Goal: Information Seeking & Learning: Check status

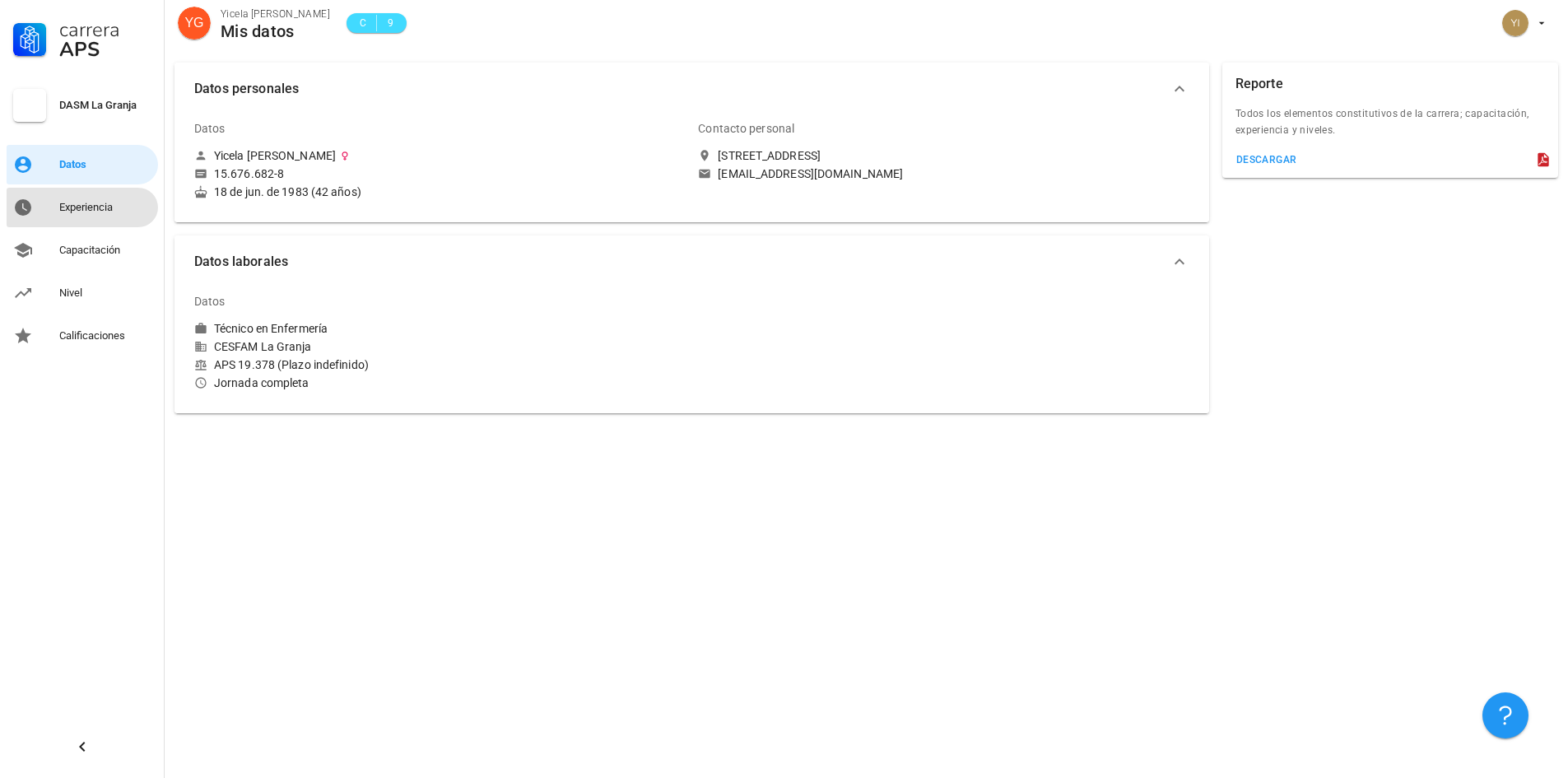
click at [91, 215] on div "Experiencia" at bounding box center [105, 207] width 92 height 26
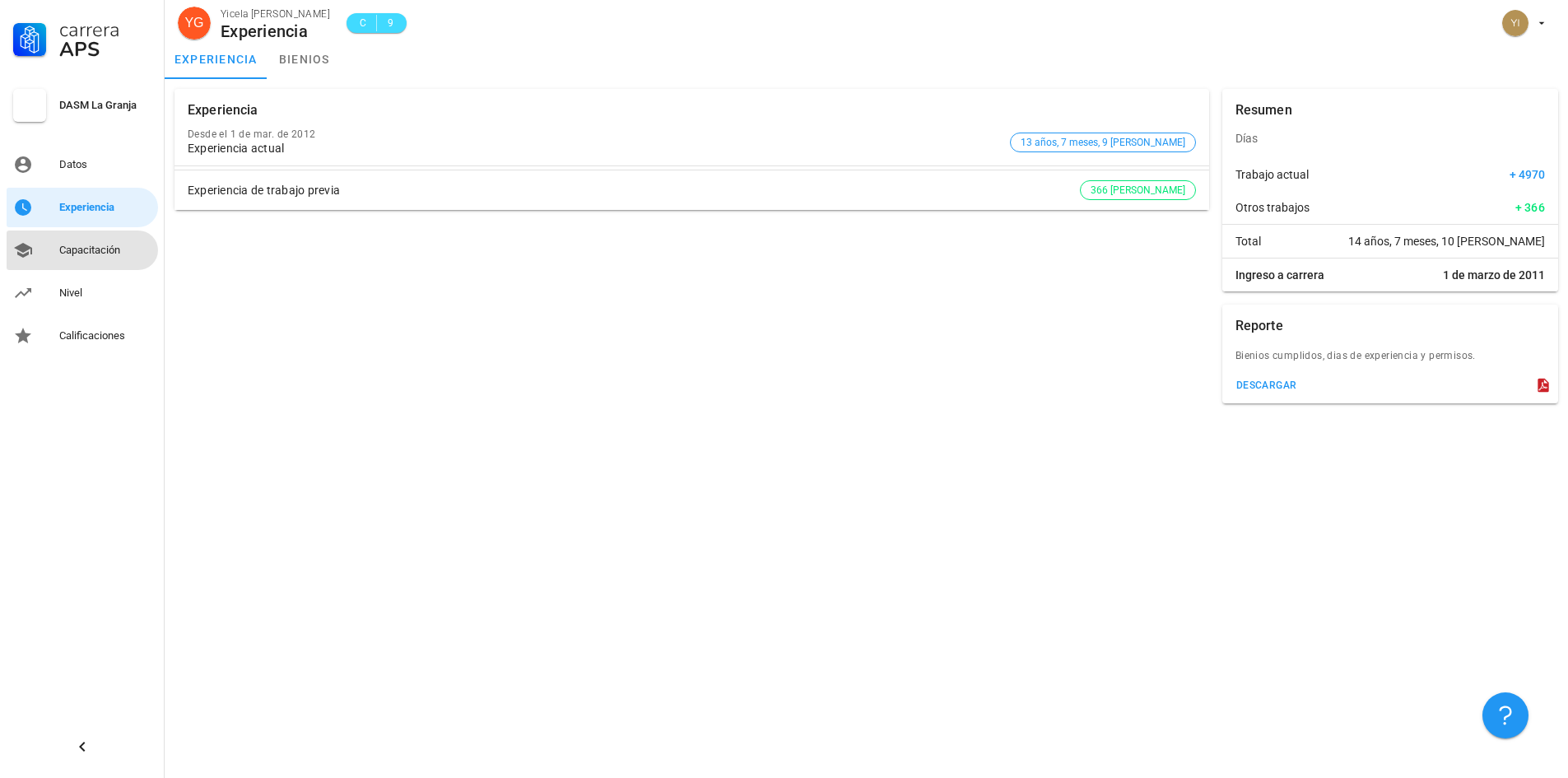
click at [101, 242] on div "Capacitación" at bounding box center [105, 250] width 92 height 26
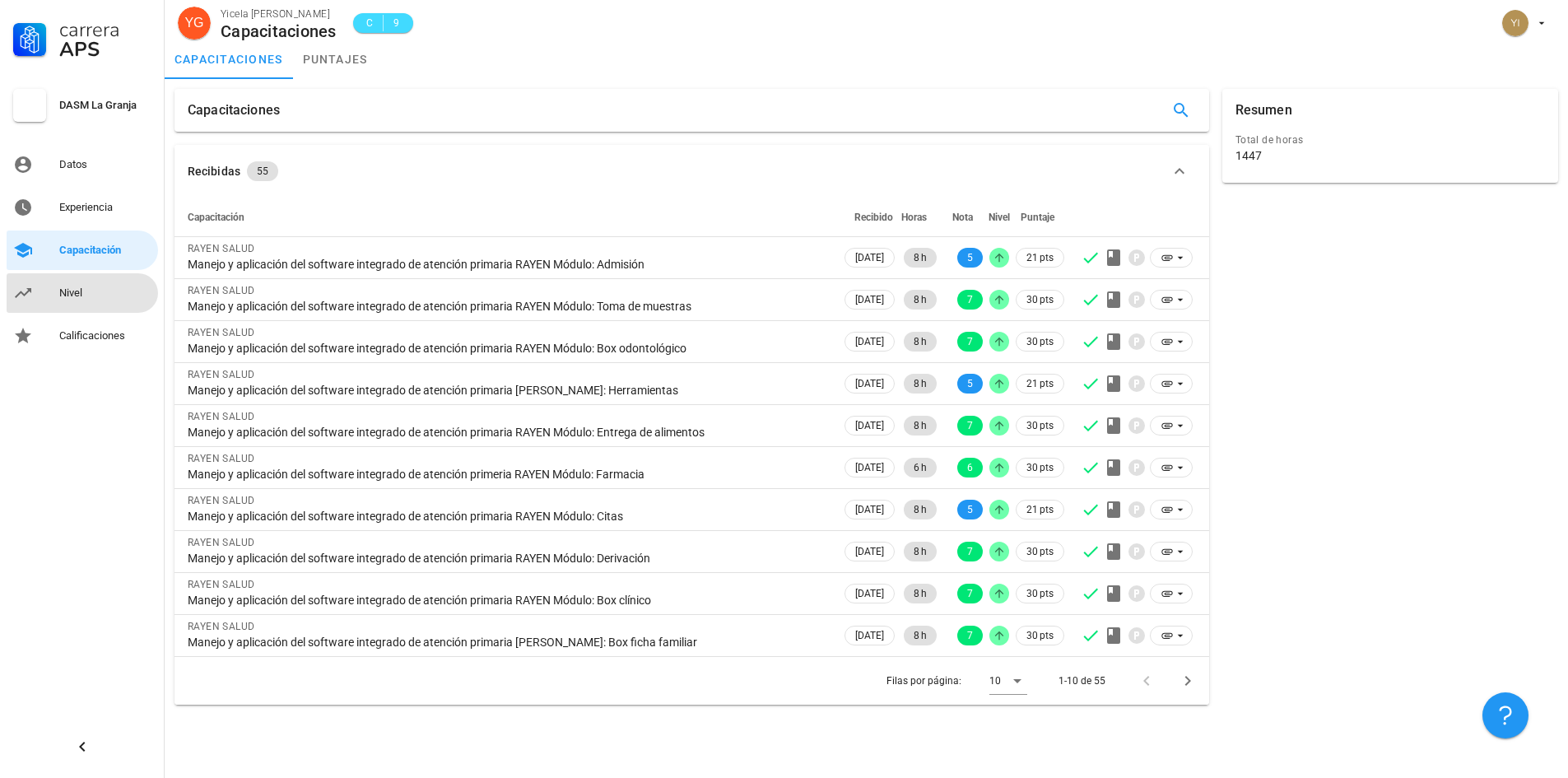
click at [90, 295] on div "Nivel" at bounding box center [105, 293] width 92 height 13
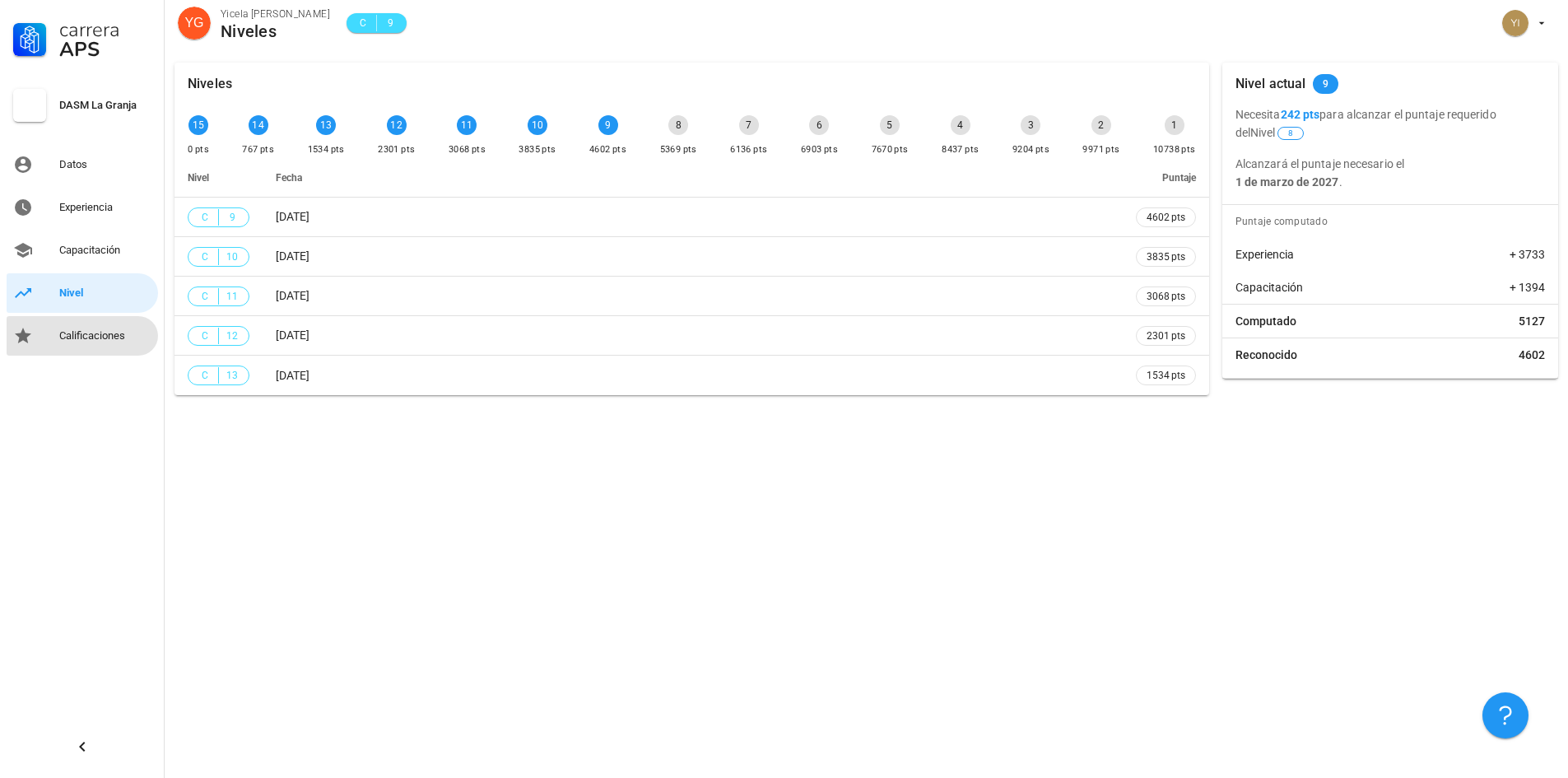
click at [96, 331] on div "Calificaciones" at bounding box center [105, 335] width 92 height 13
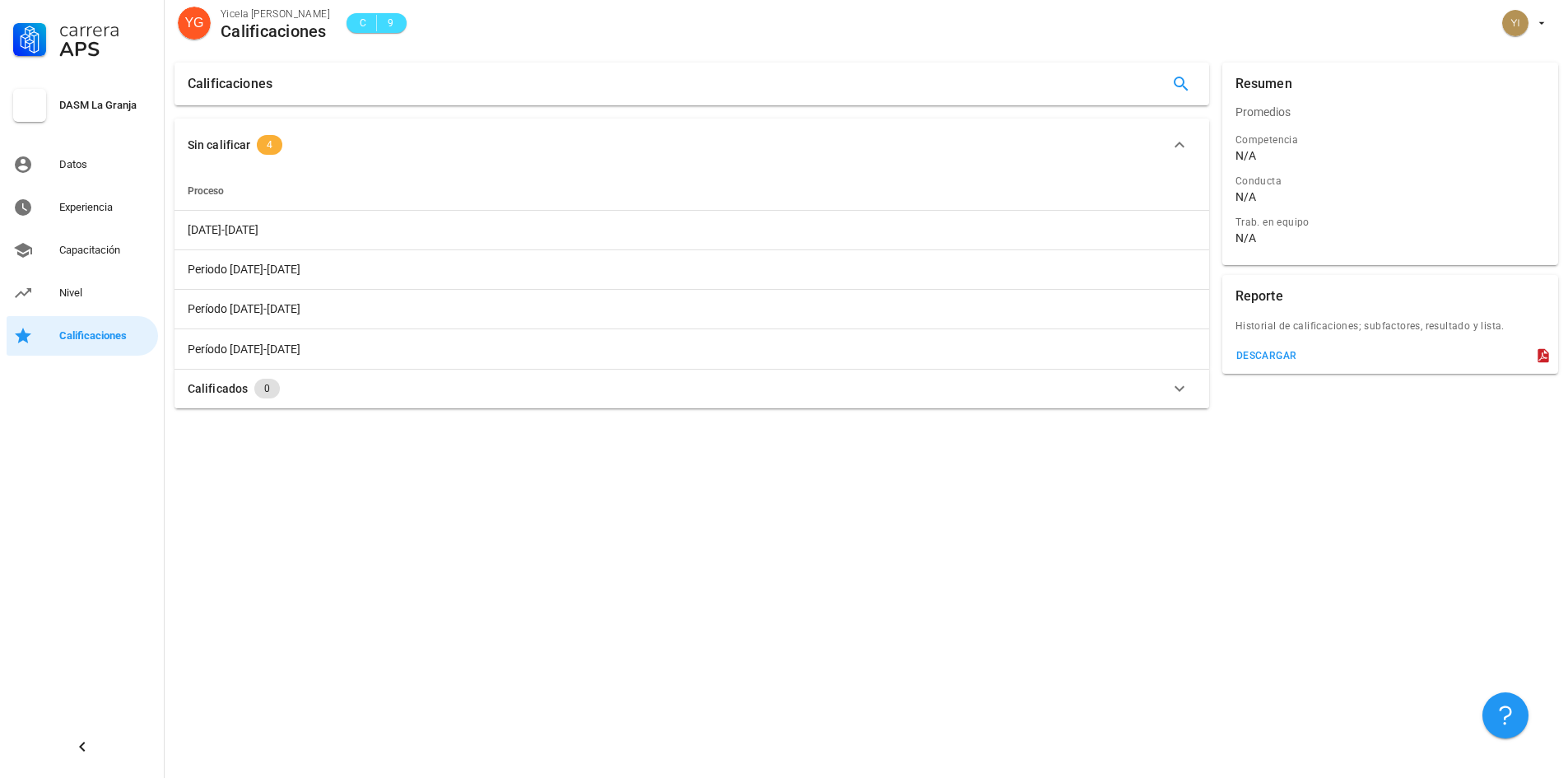
click at [275, 145] on span "4" at bounding box center [269, 145] width 25 height 20
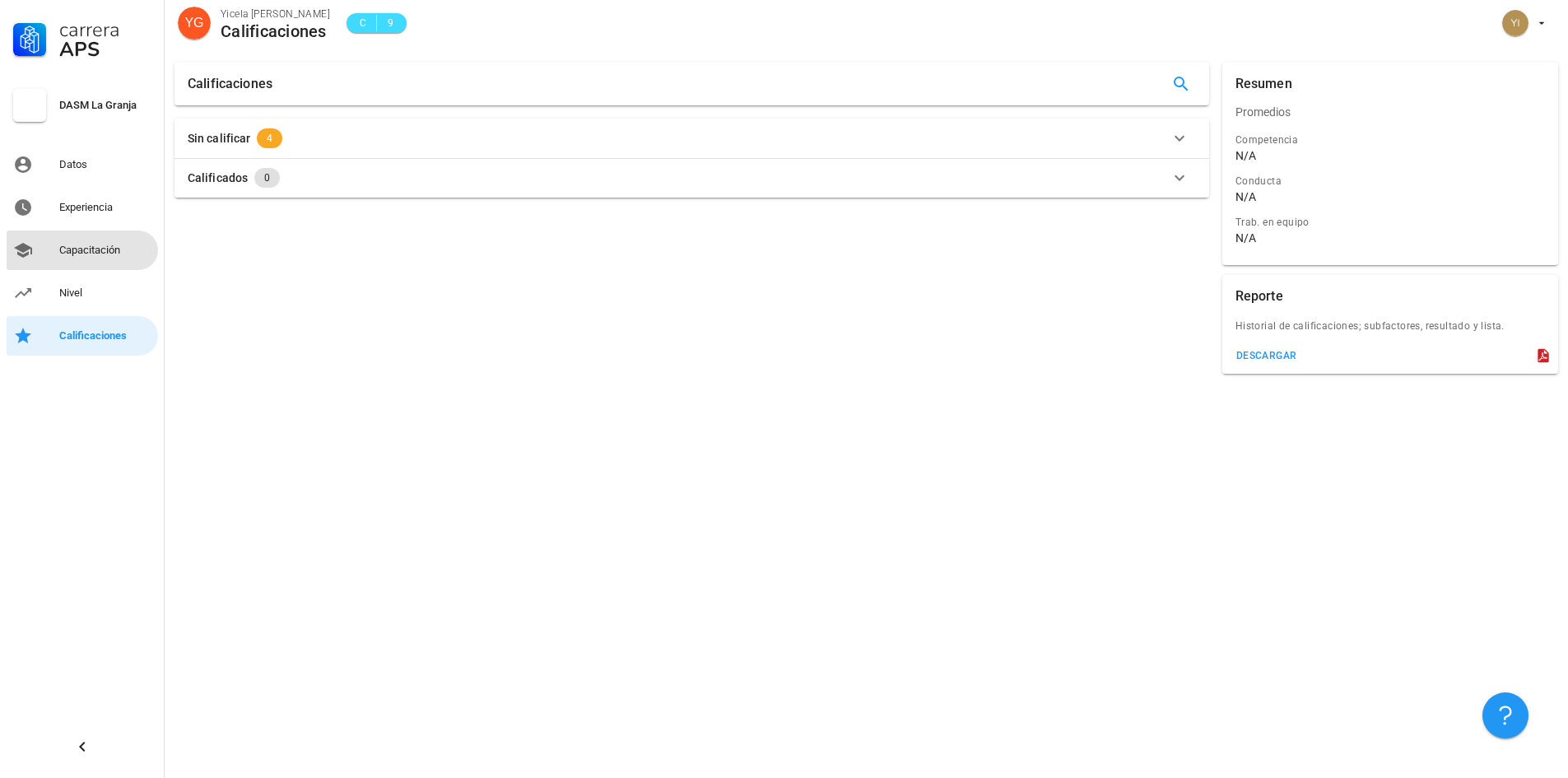
click at [82, 247] on div "Capacitación" at bounding box center [105, 250] width 92 height 13
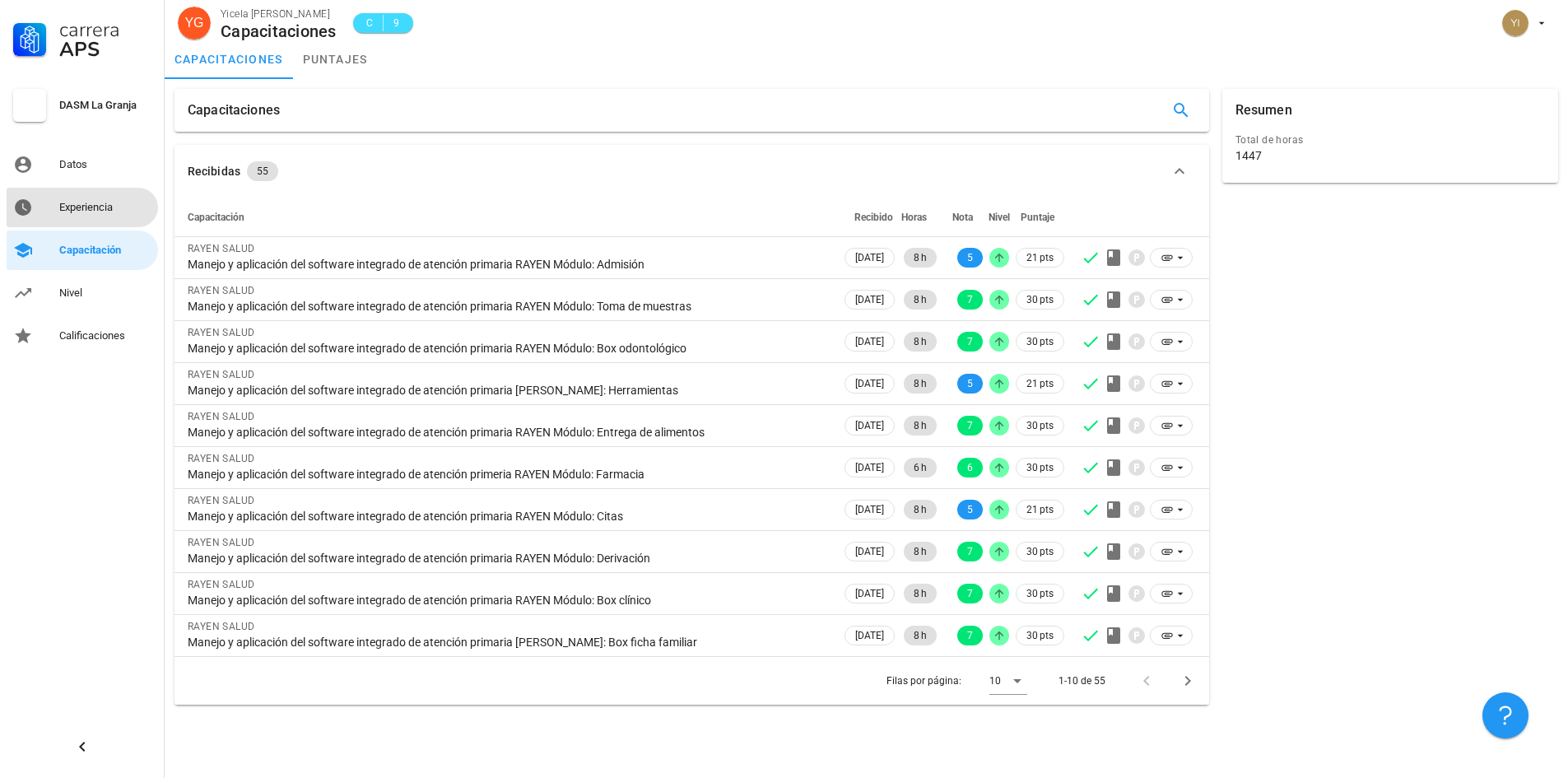
click at [80, 206] on div "Experiencia" at bounding box center [105, 207] width 92 height 13
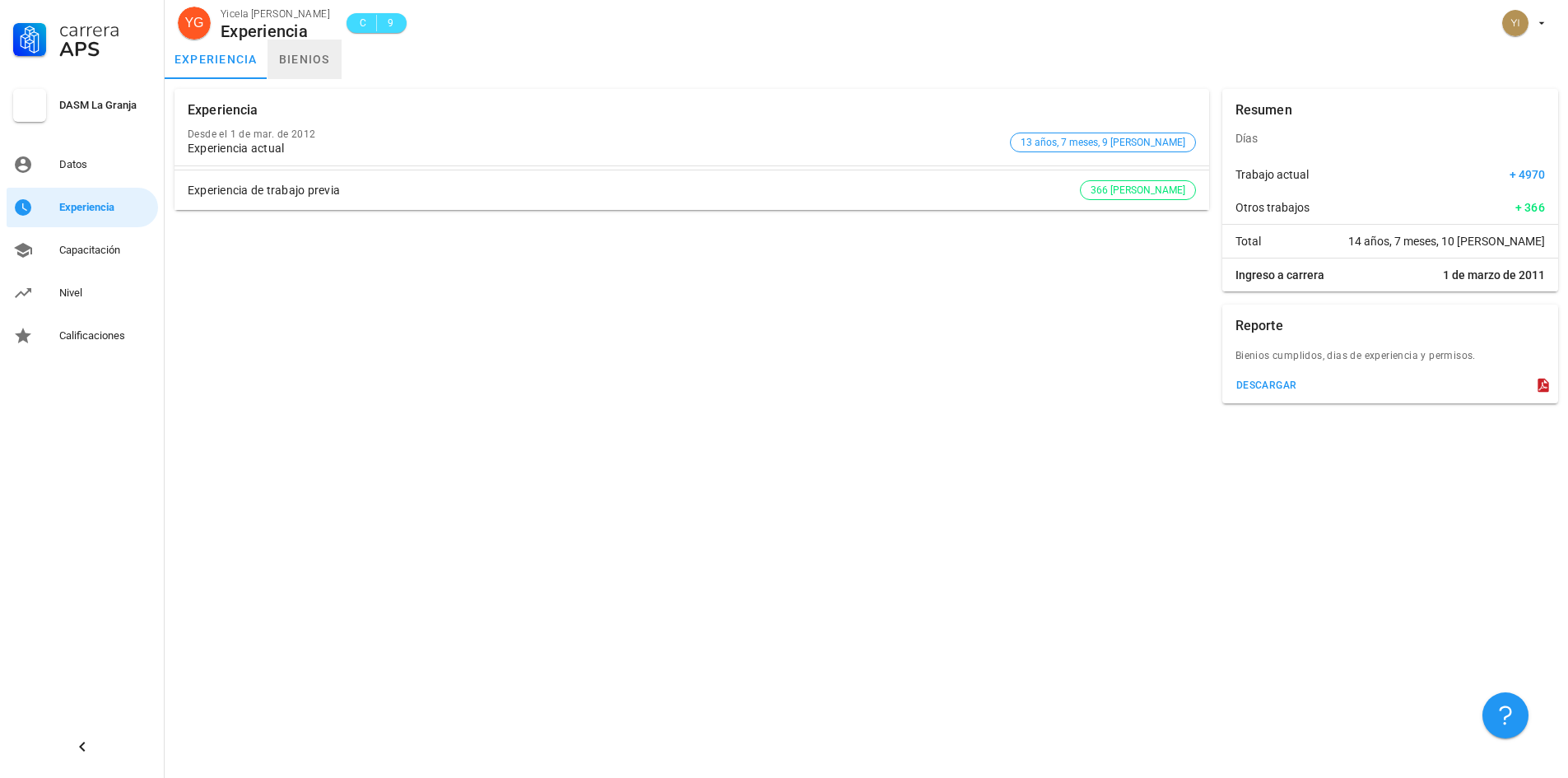
click at [290, 60] on link "bienios" at bounding box center [304, 58] width 74 height 39
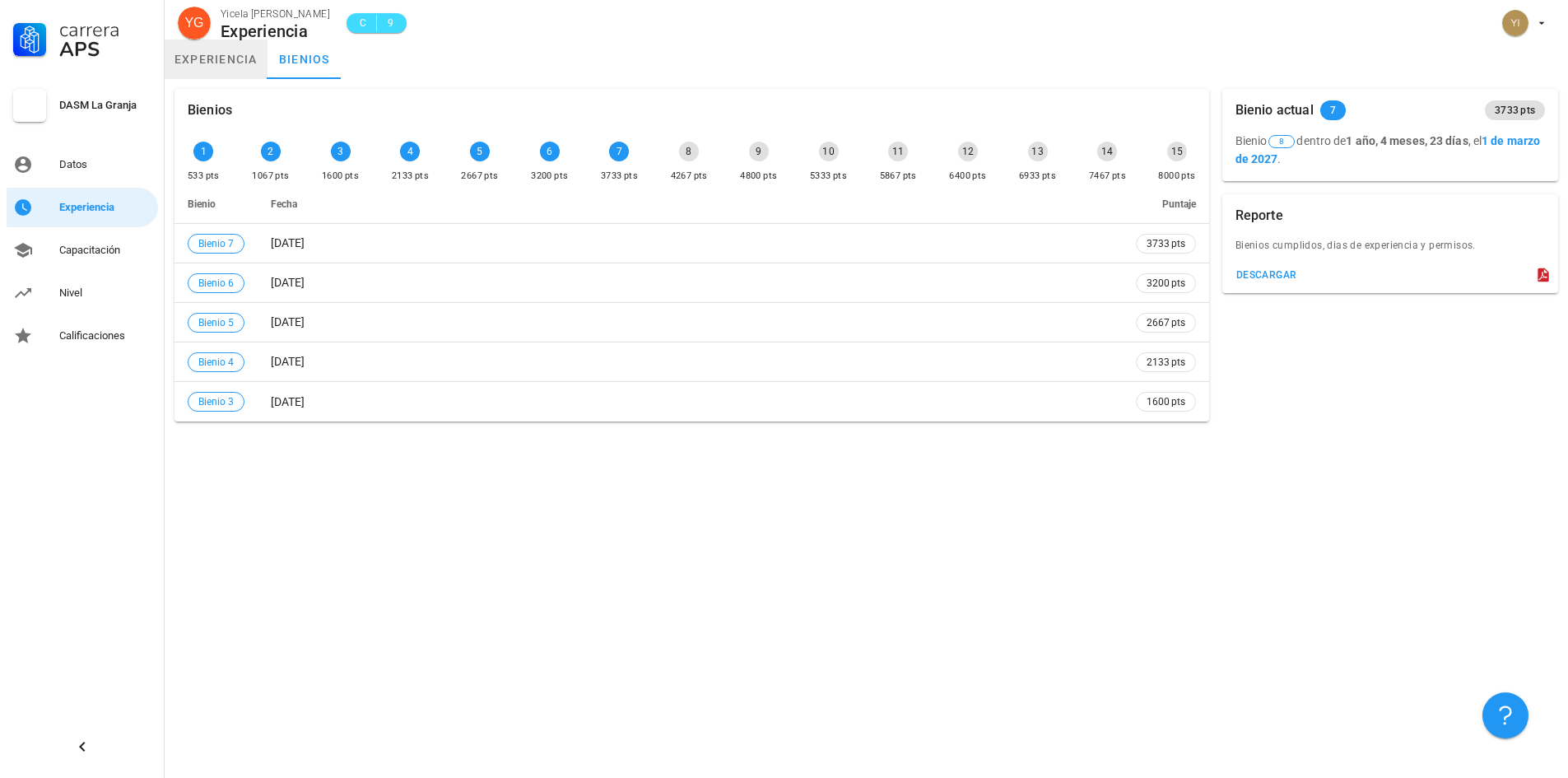
click at [244, 56] on link "experiencia" at bounding box center [216, 58] width 103 height 39
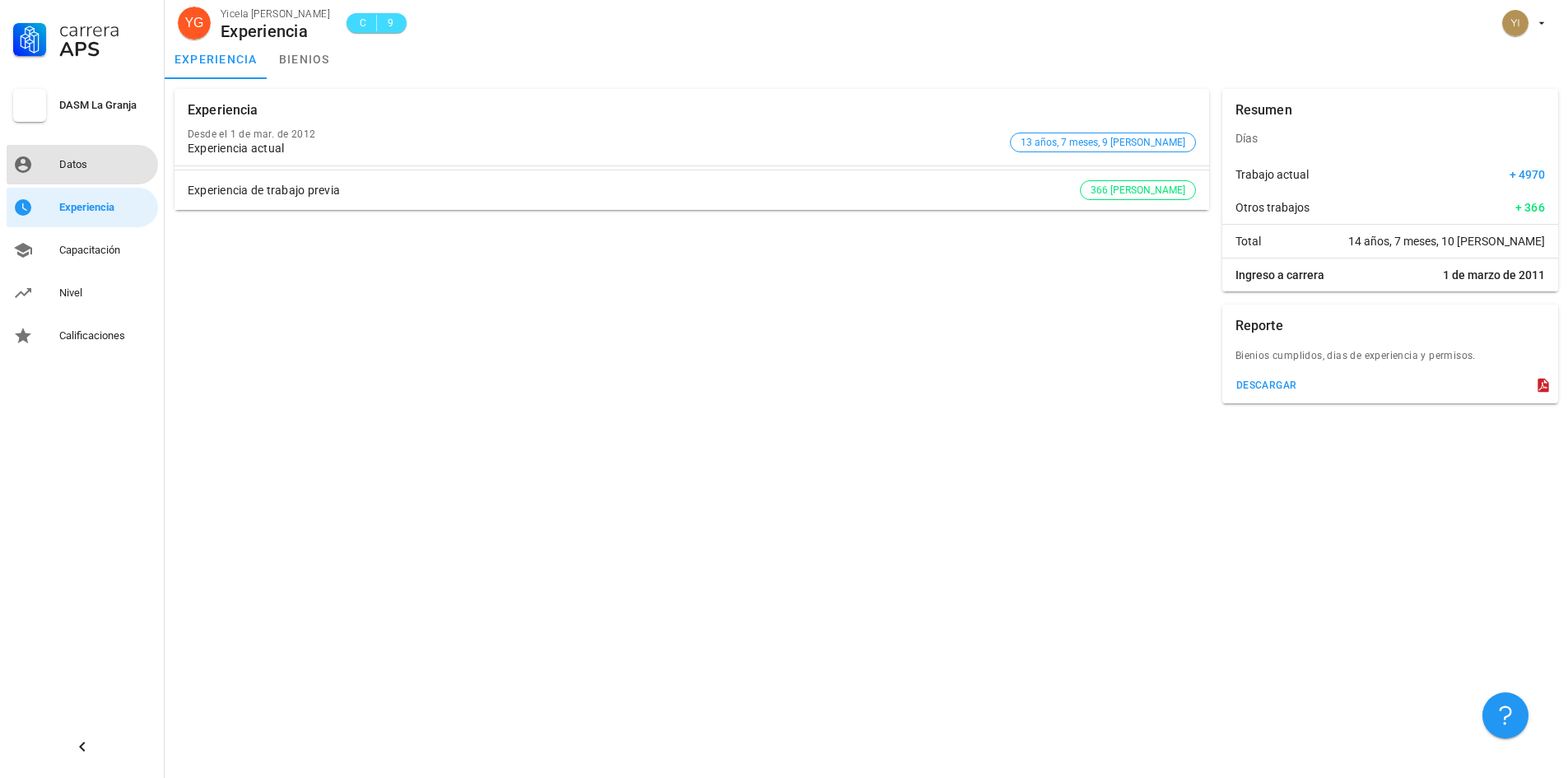
click at [71, 166] on div "Datos" at bounding box center [105, 164] width 92 height 13
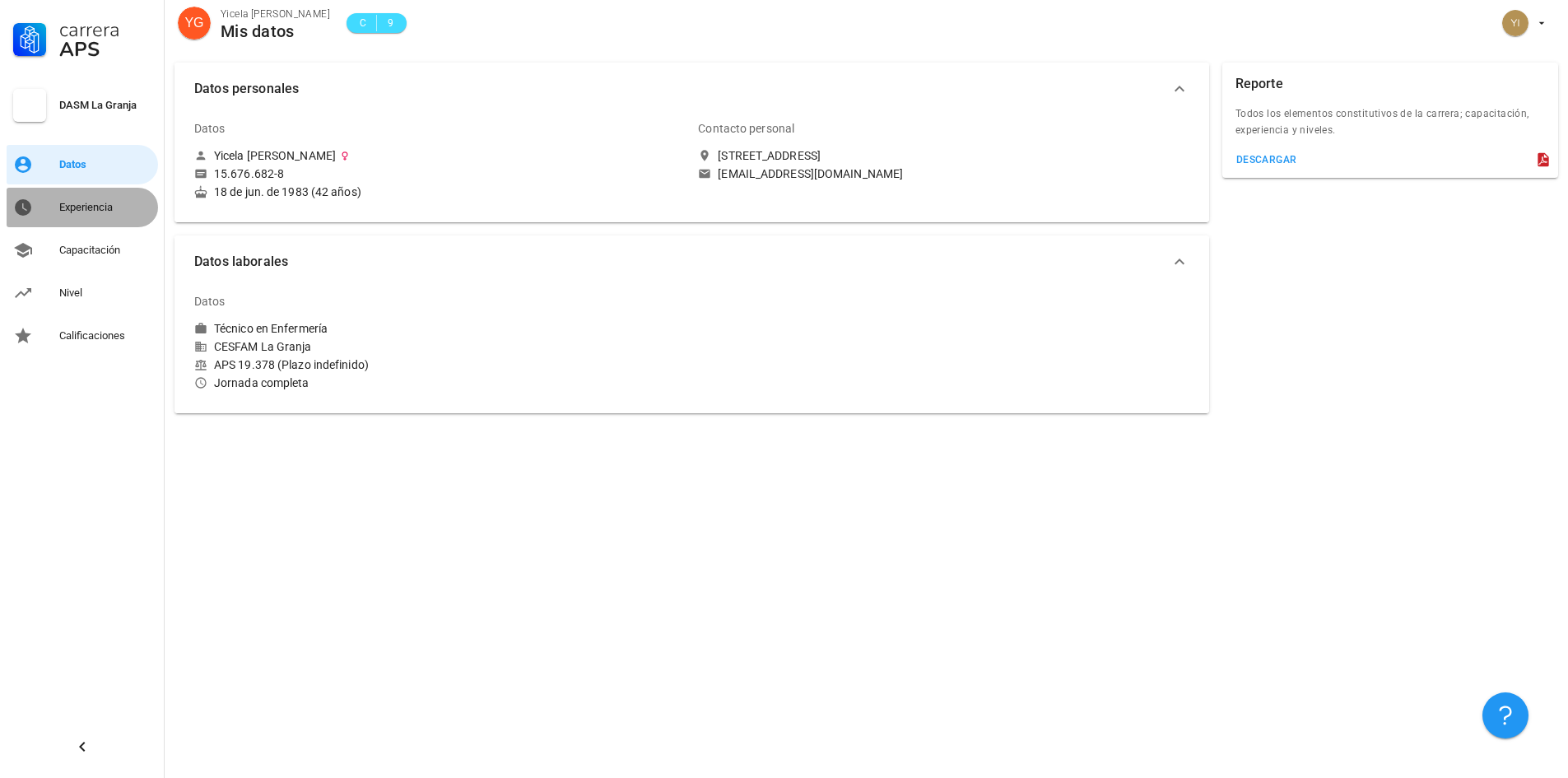
click at [78, 205] on div "Experiencia" at bounding box center [105, 207] width 92 height 13
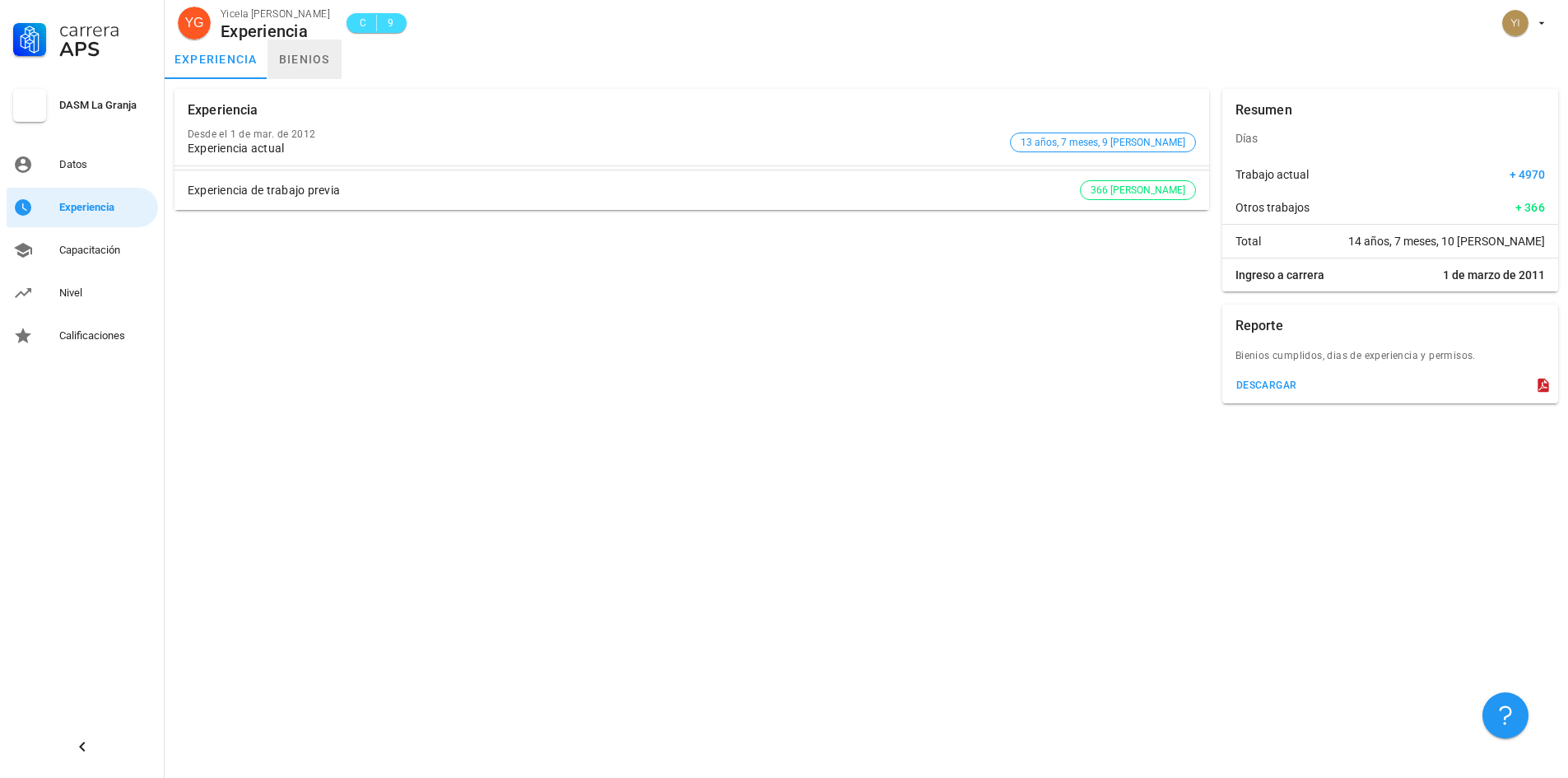
click at [314, 49] on link "bienios" at bounding box center [304, 58] width 74 height 39
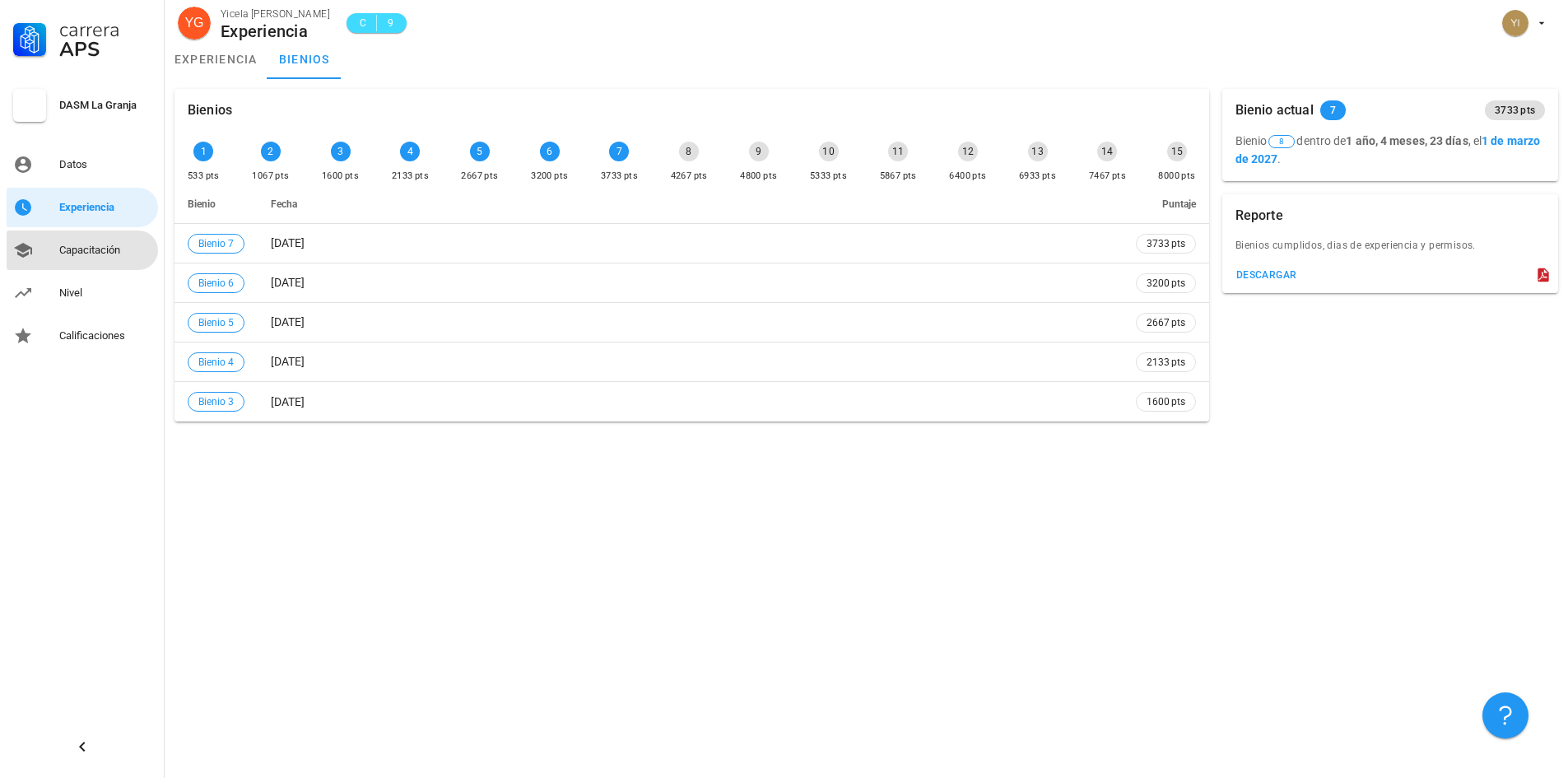
click at [118, 241] on div "Capacitación" at bounding box center [105, 250] width 92 height 26
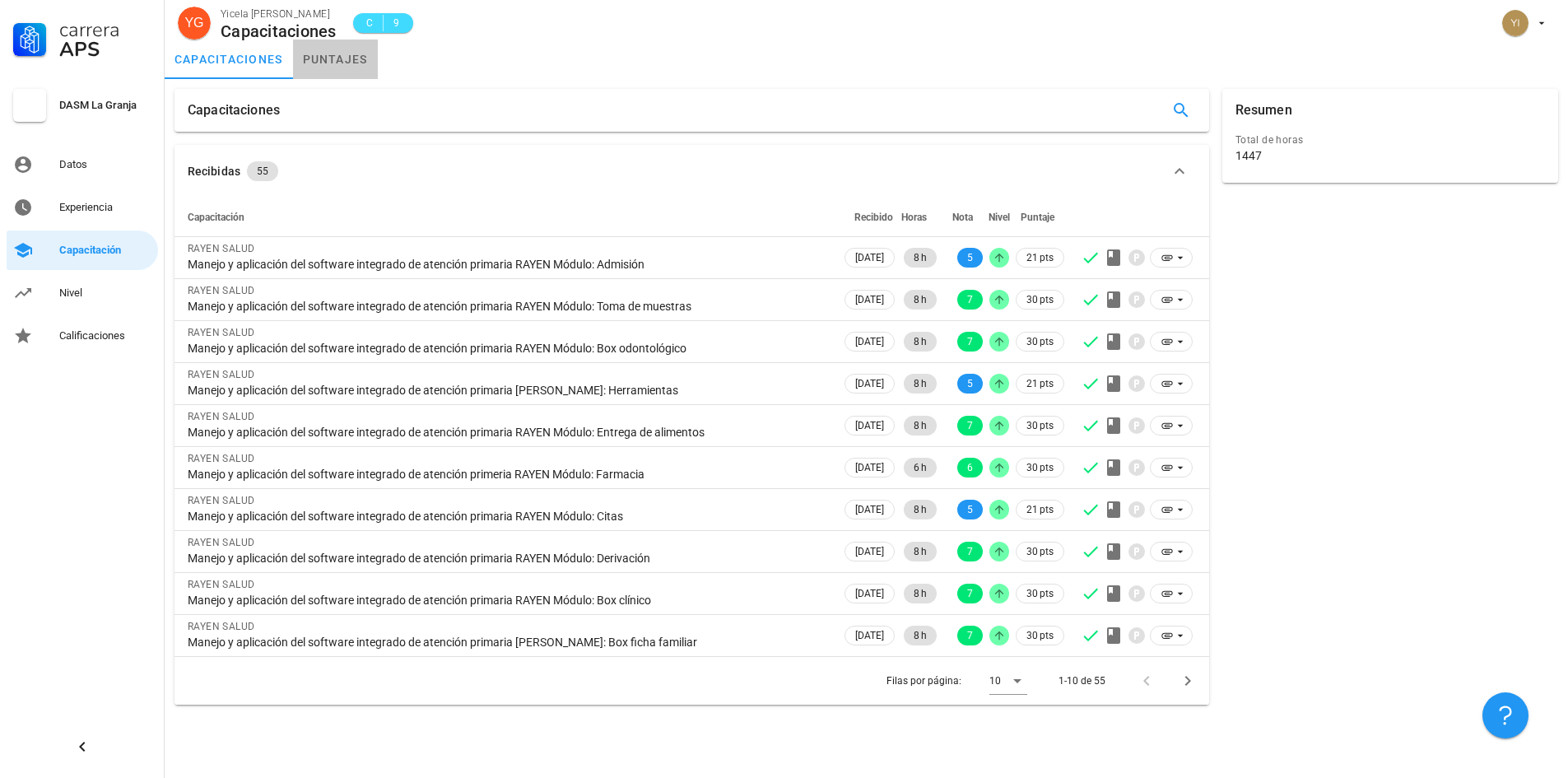
click at [320, 61] on link "puntajes" at bounding box center [335, 58] width 84 height 39
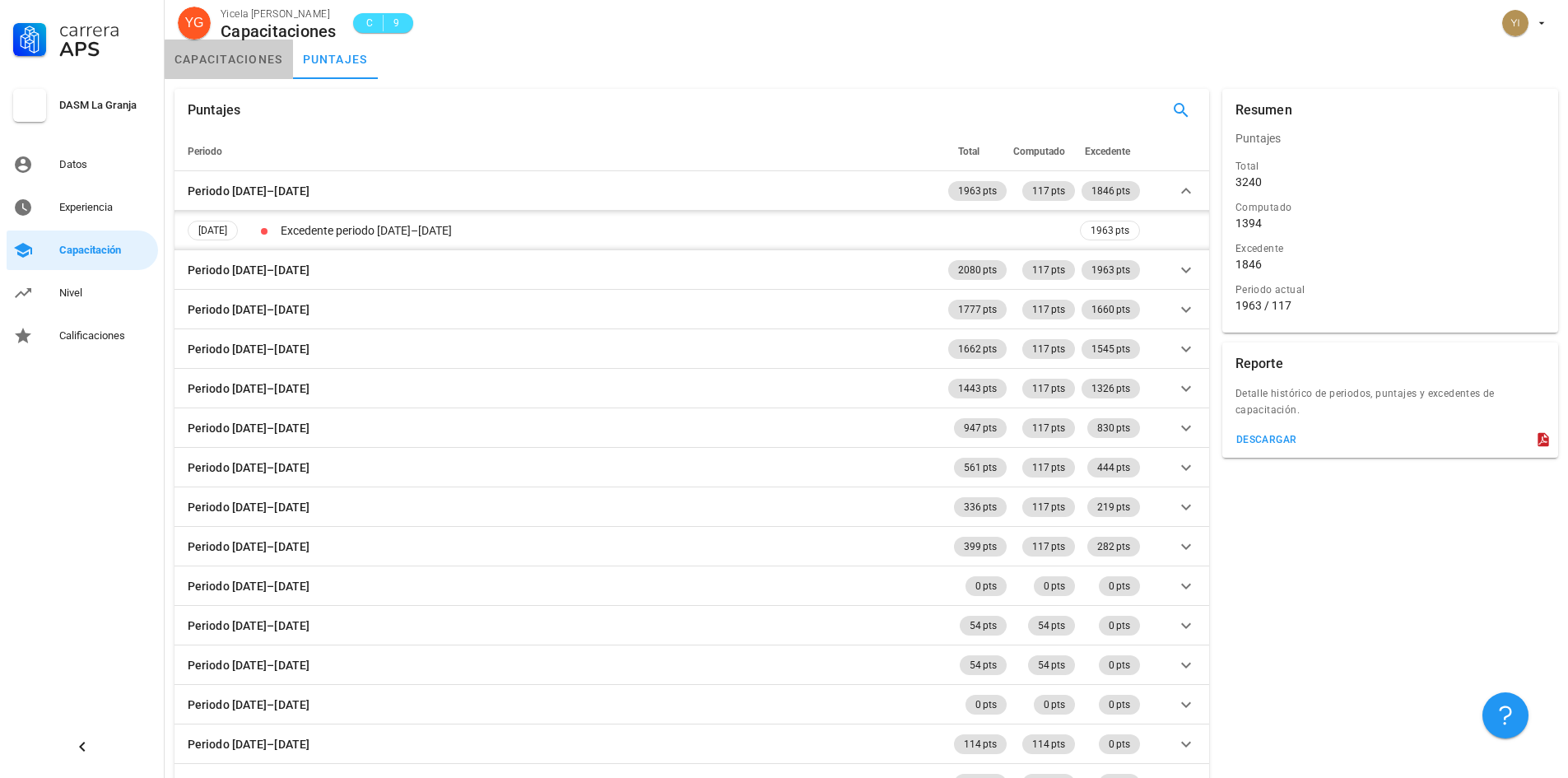
click at [224, 64] on link "capacitaciones" at bounding box center [228, 58] width 128 height 39
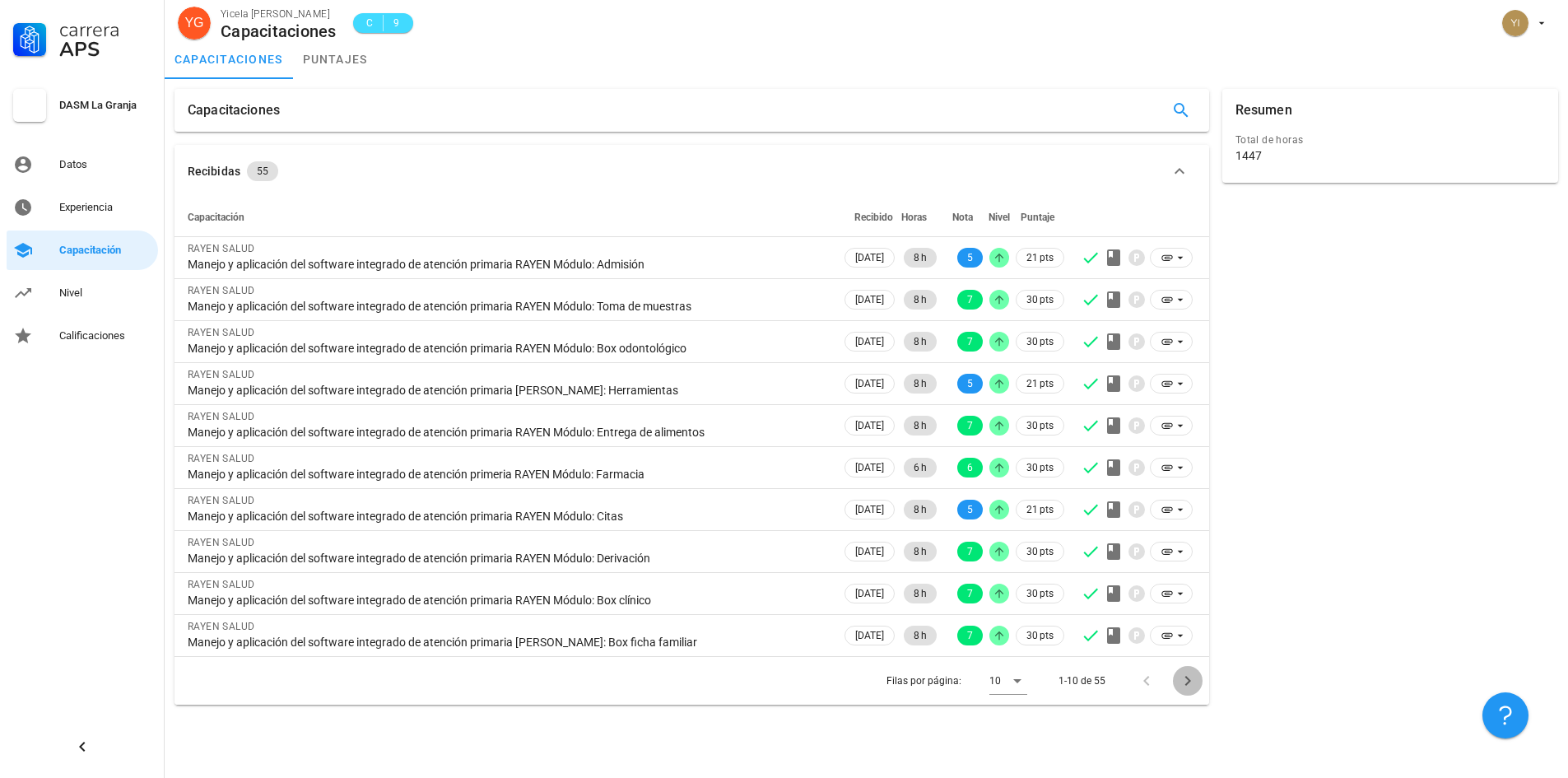
click at [1186, 685] on icon "Página siguiente" at bounding box center [1186, 680] width 6 height 10
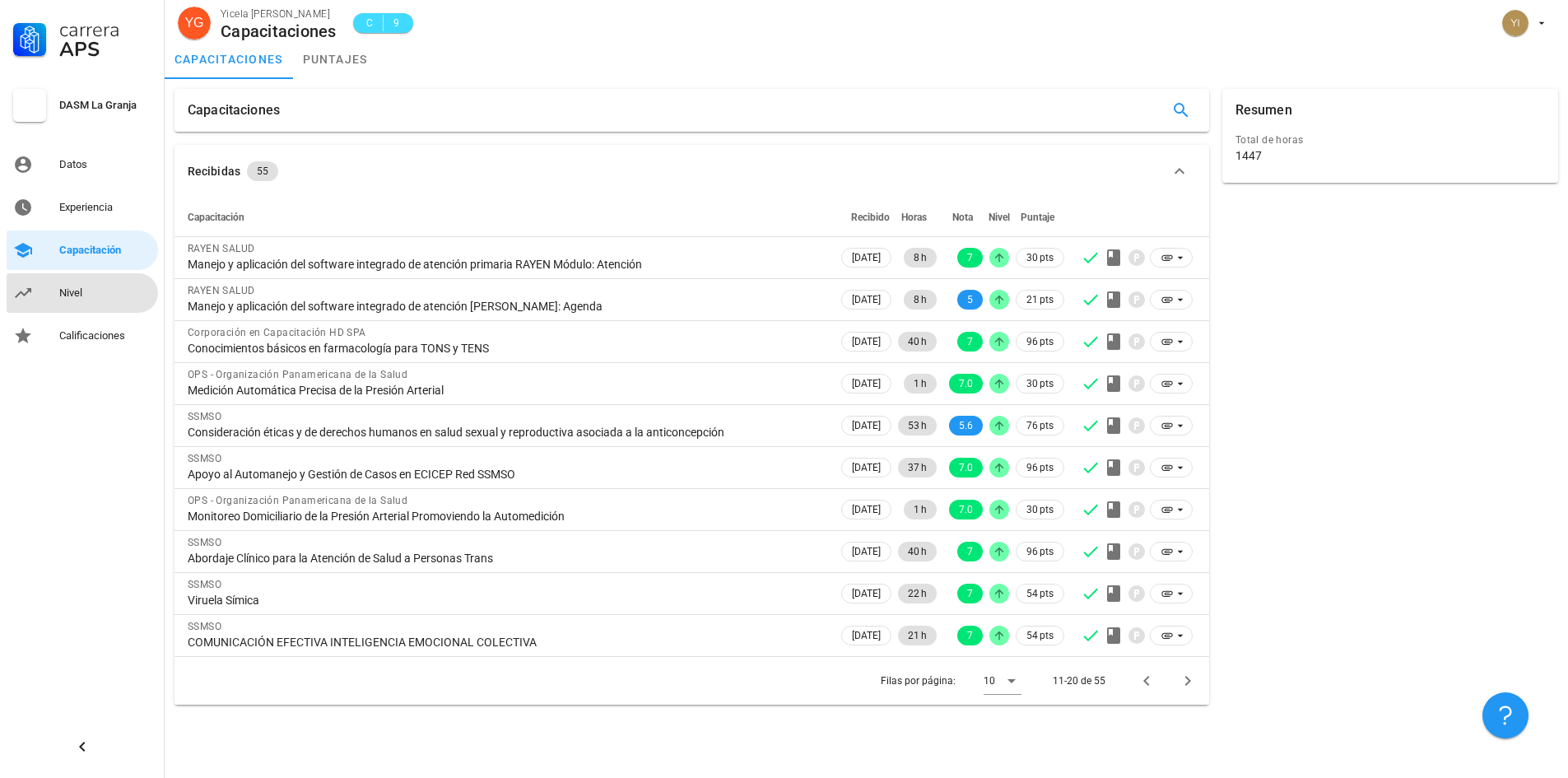
click at [88, 283] on div "Nivel" at bounding box center [105, 293] width 92 height 26
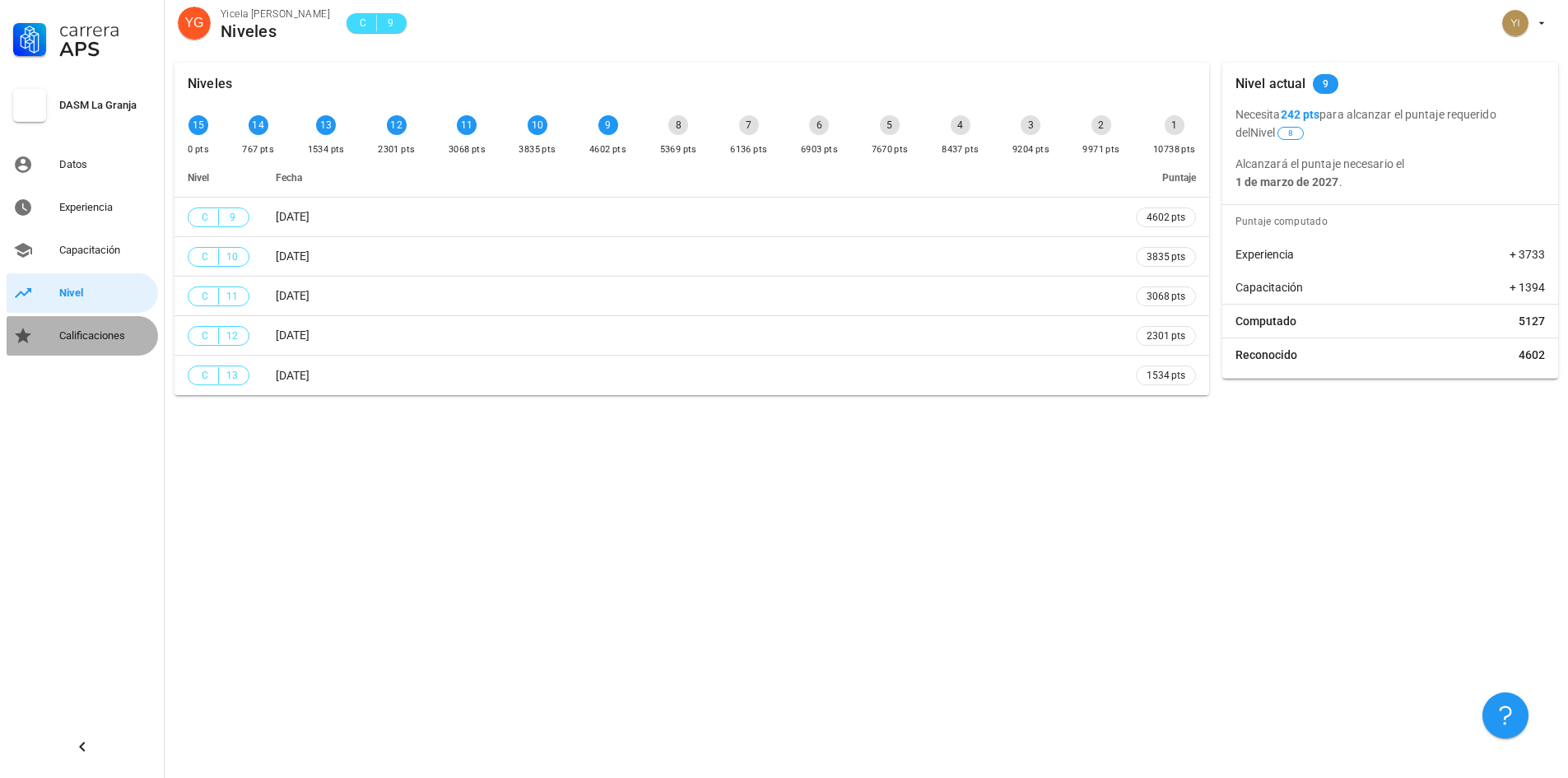
click at [79, 326] on div "Calificaciones" at bounding box center [105, 335] width 92 height 26
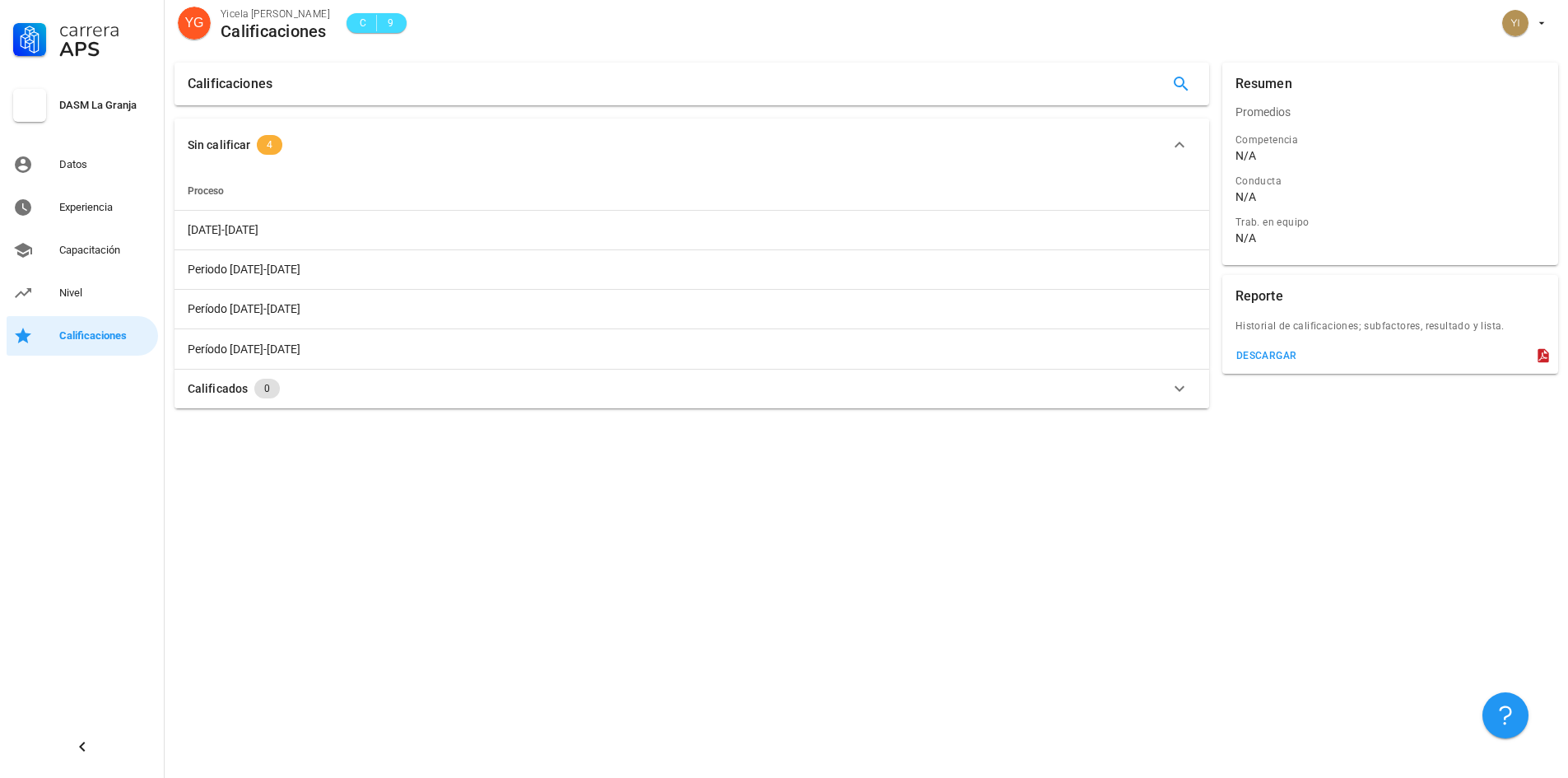
click at [270, 139] on span "4" at bounding box center [269, 145] width 6 height 20
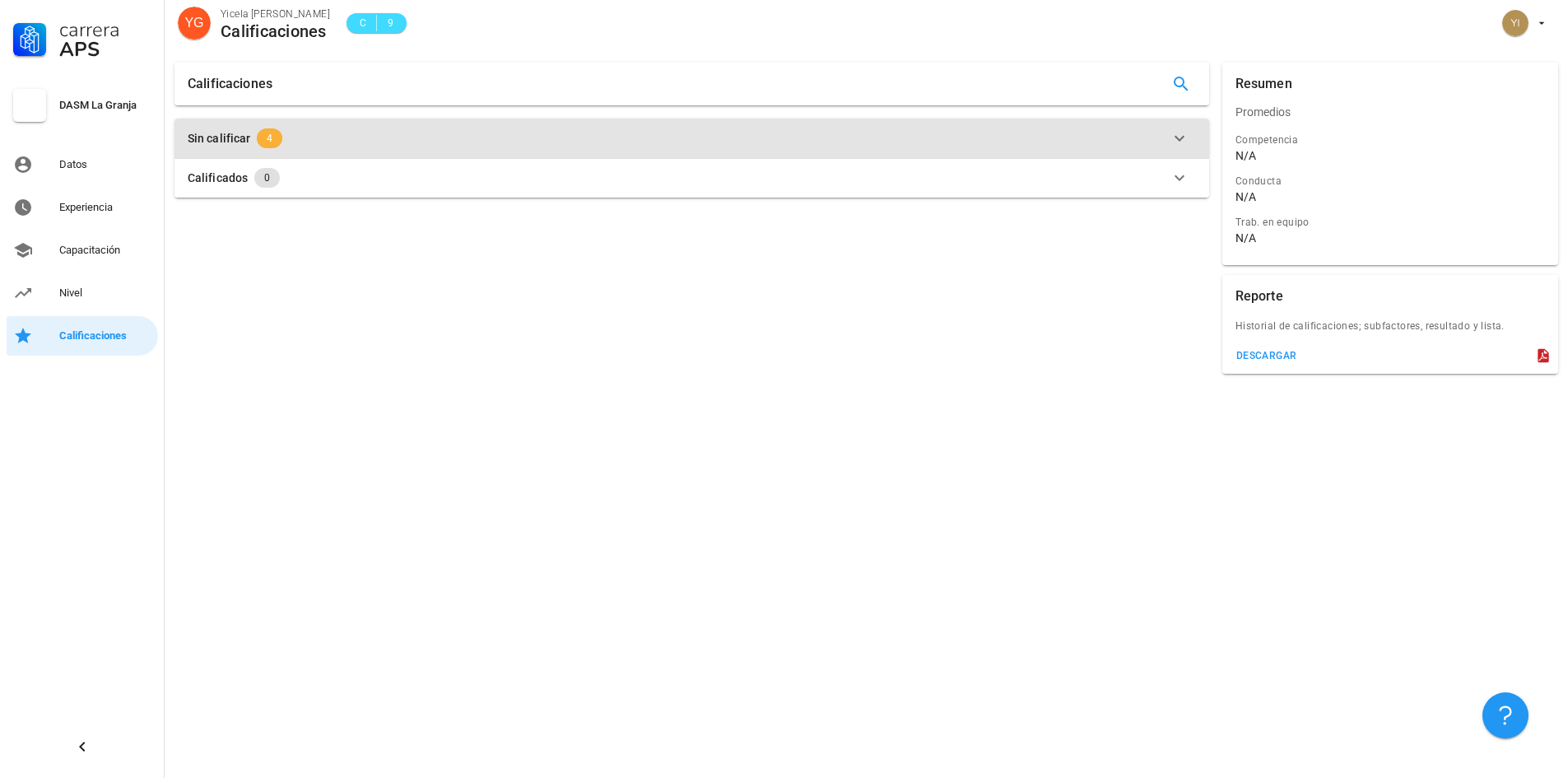
click at [269, 137] on span "4" at bounding box center [269, 138] width 6 height 20
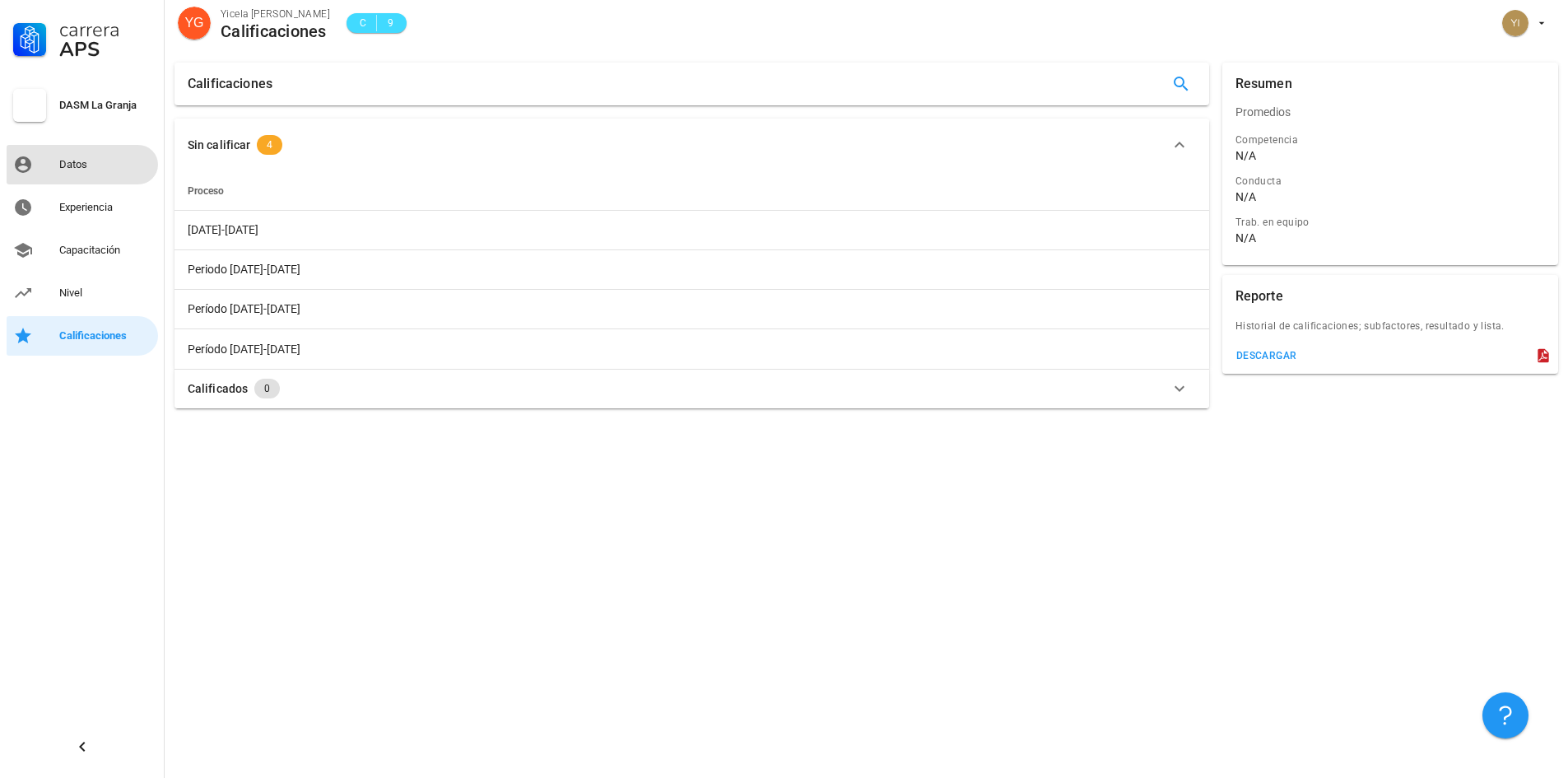
click at [79, 164] on div "Datos" at bounding box center [105, 164] width 92 height 13
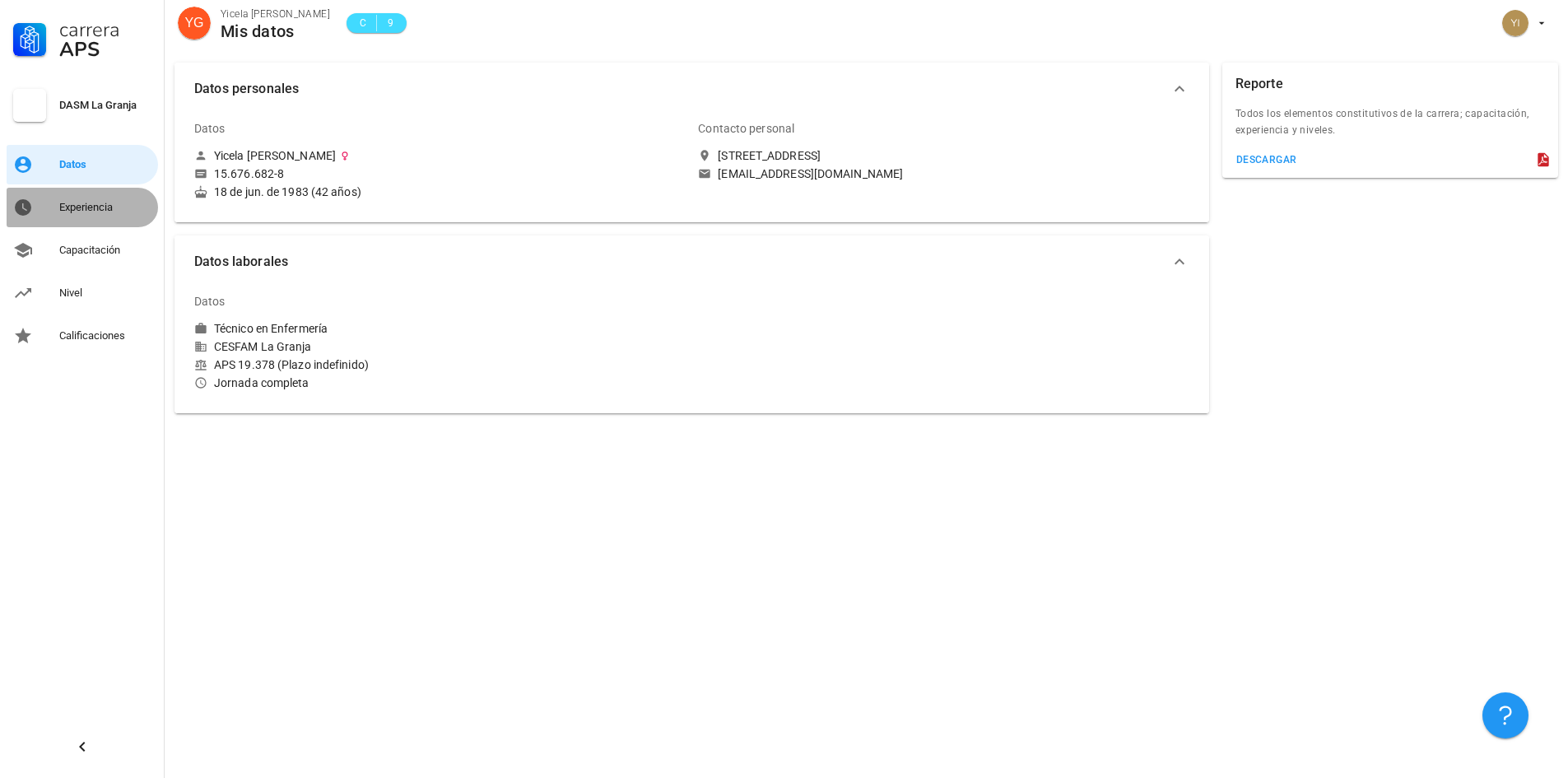
click at [75, 199] on div "Experiencia" at bounding box center [105, 207] width 92 height 26
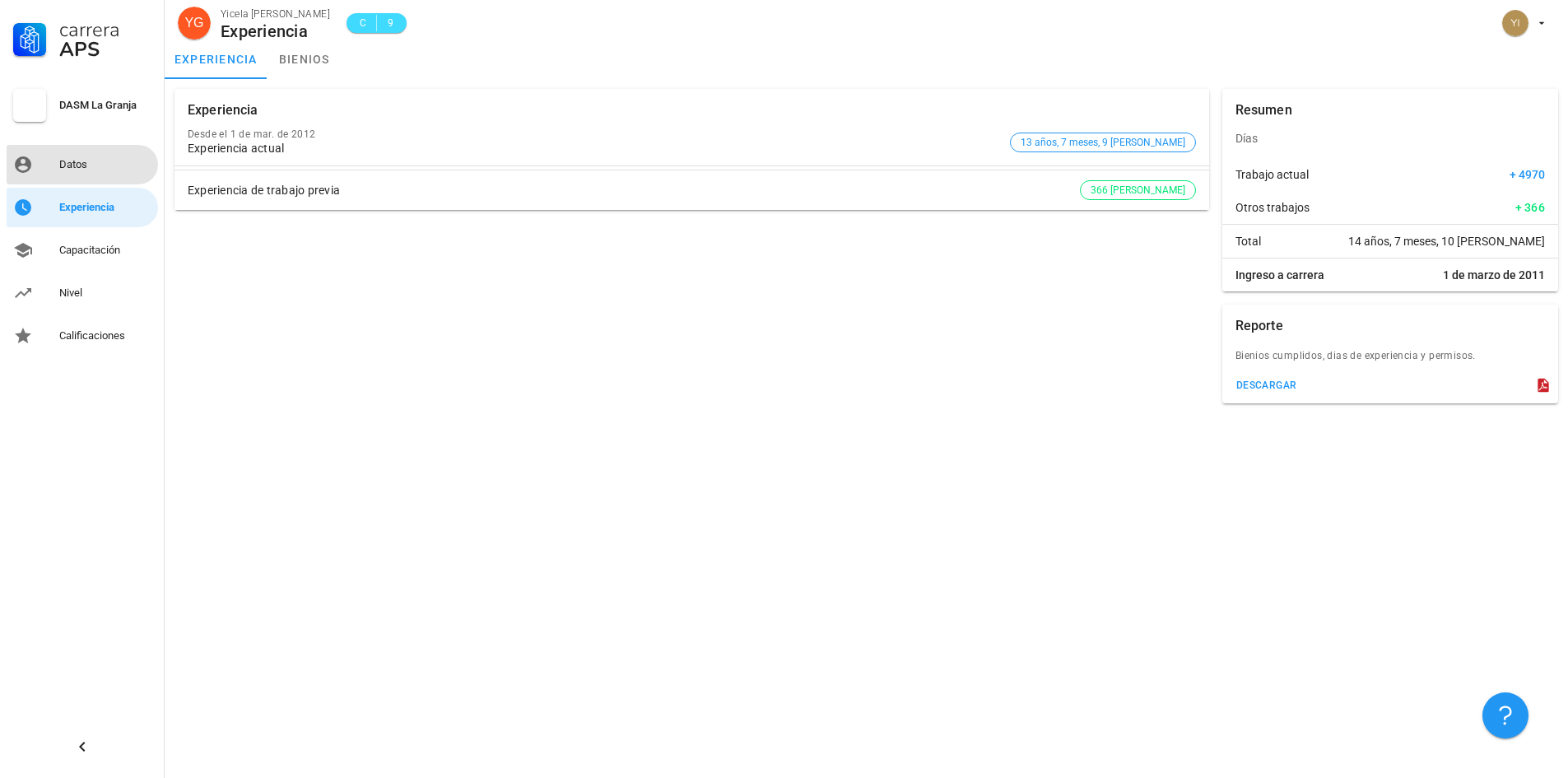
click at [68, 157] on div "Datos" at bounding box center [105, 165] width 92 height 26
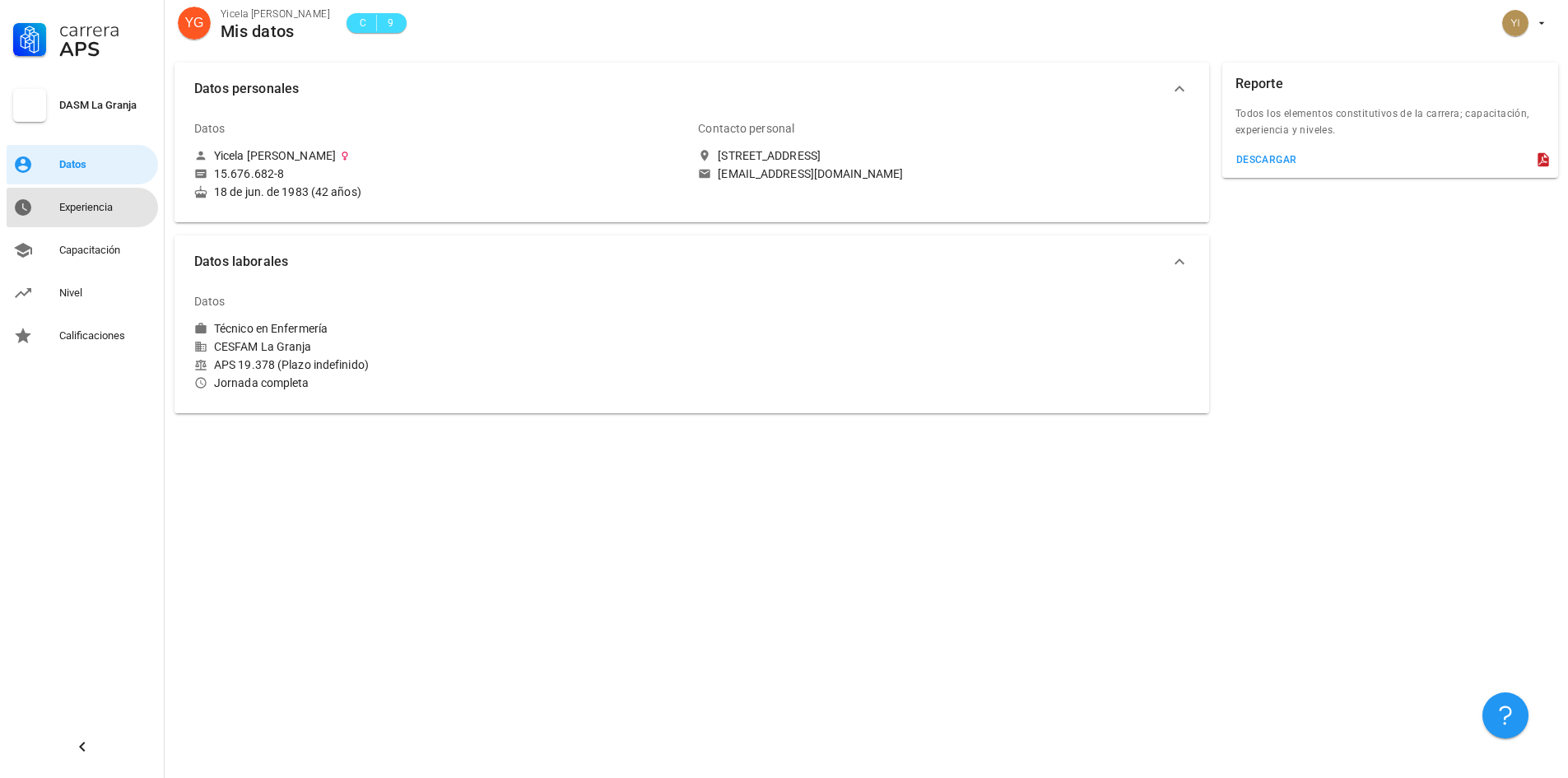
click at [78, 206] on div "Experiencia" at bounding box center [105, 207] width 92 height 13
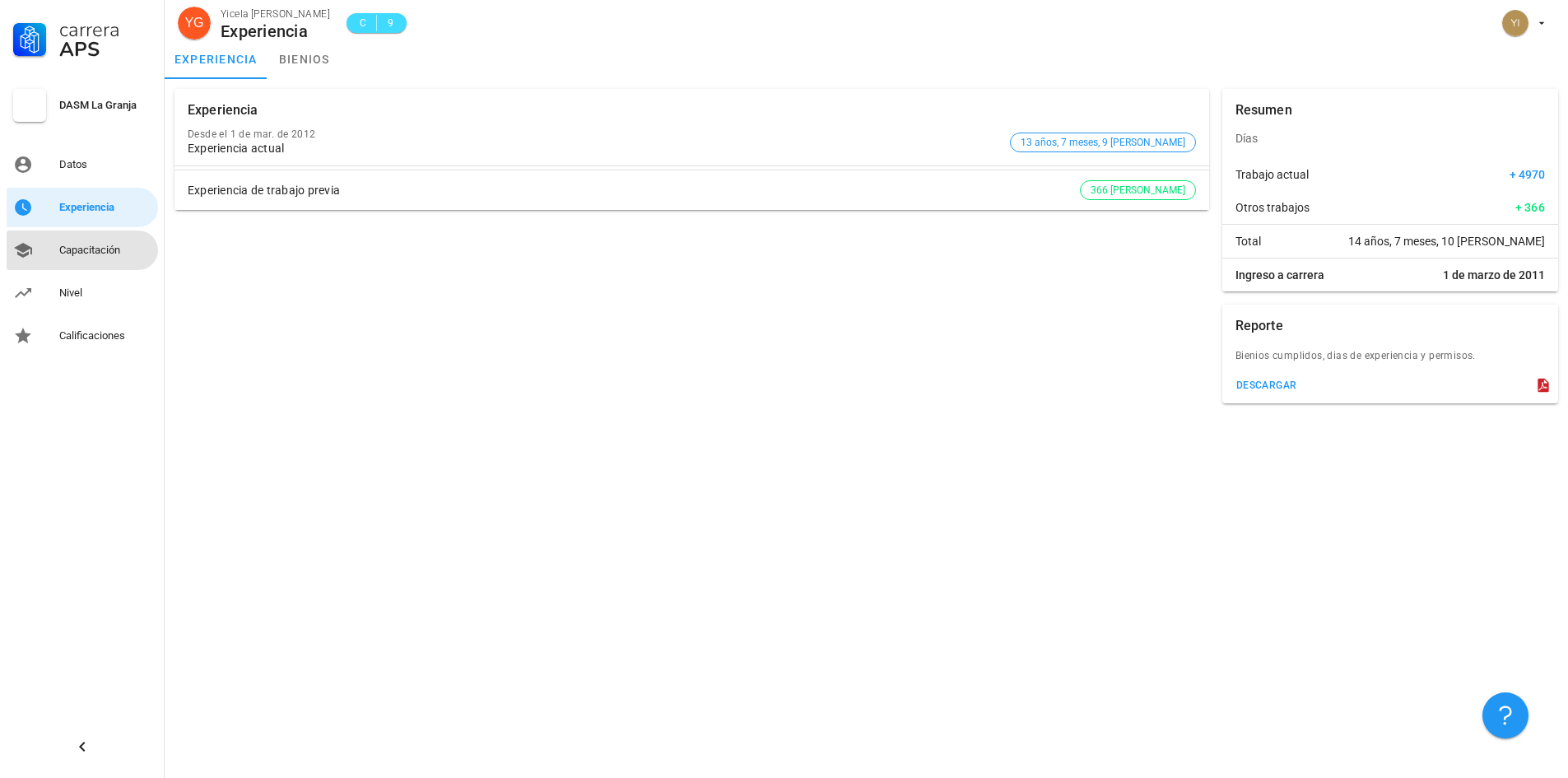
click at [74, 247] on div "Capacitación" at bounding box center [105, 250] width 92 height 13
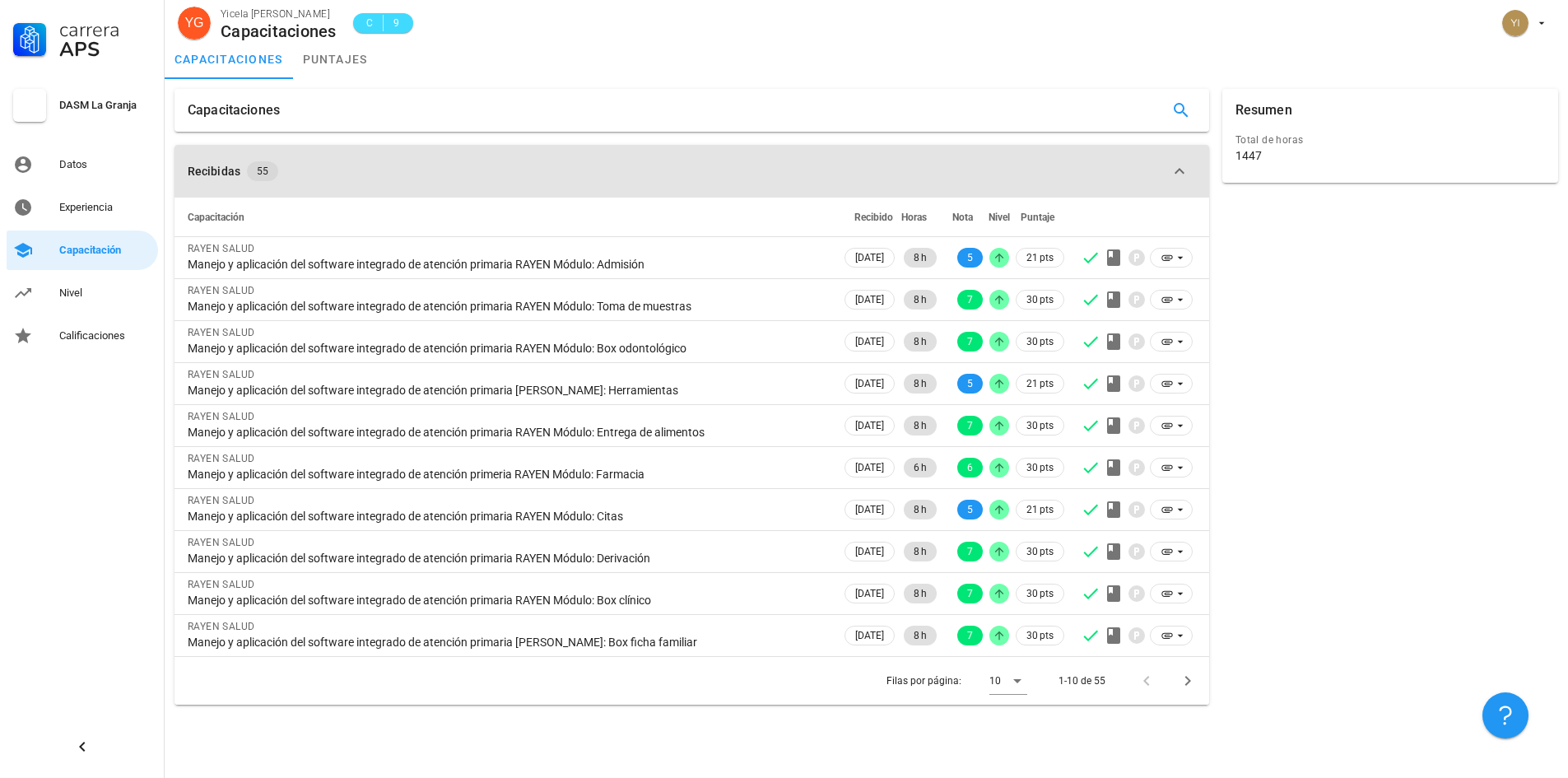
click at [257, 169] on span "55" at bounding box center [262, 171] width 11 height 20
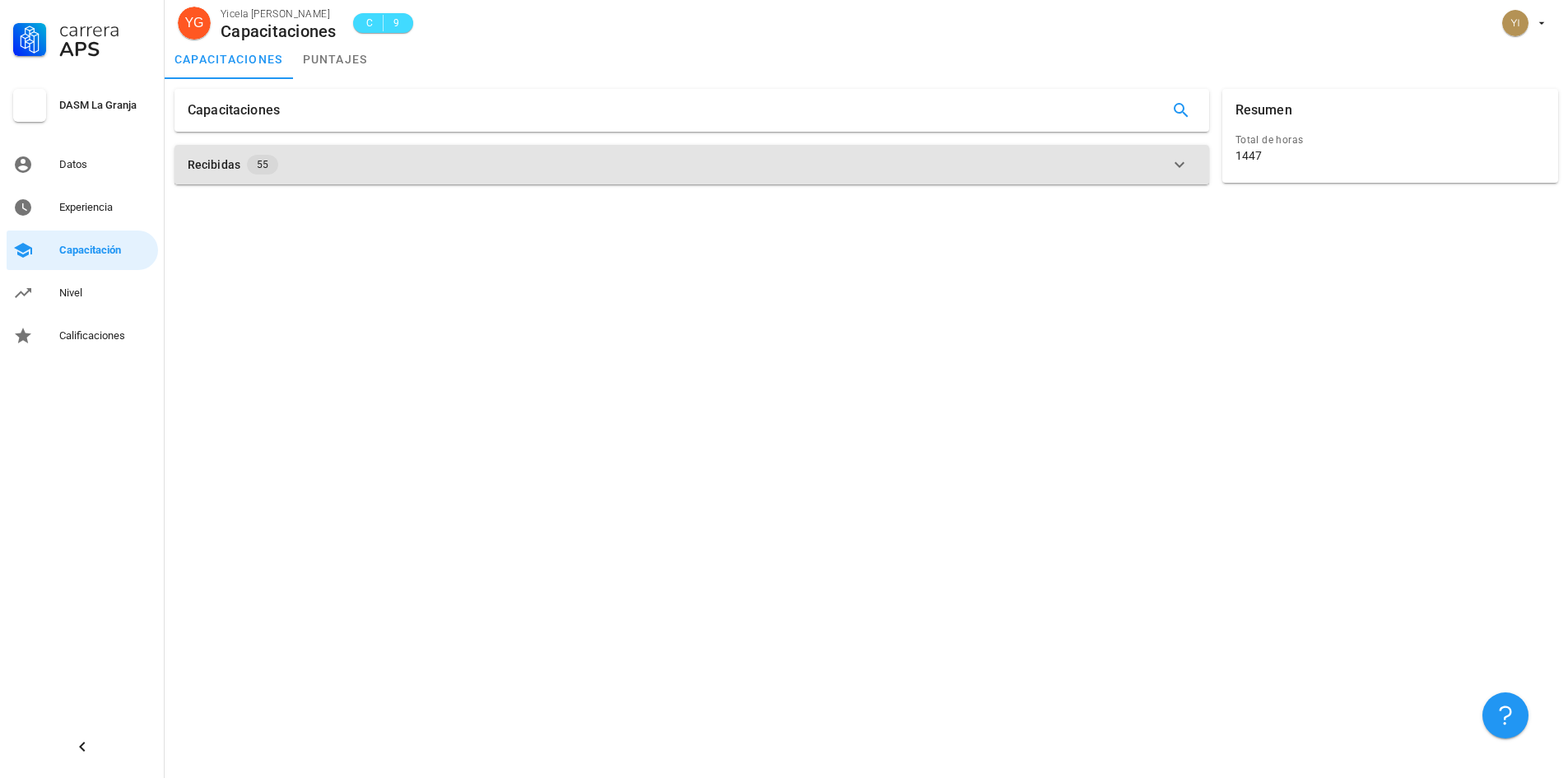
click at [257, 169] on span "55" at bounding box center [262, 165] width 11 height 20
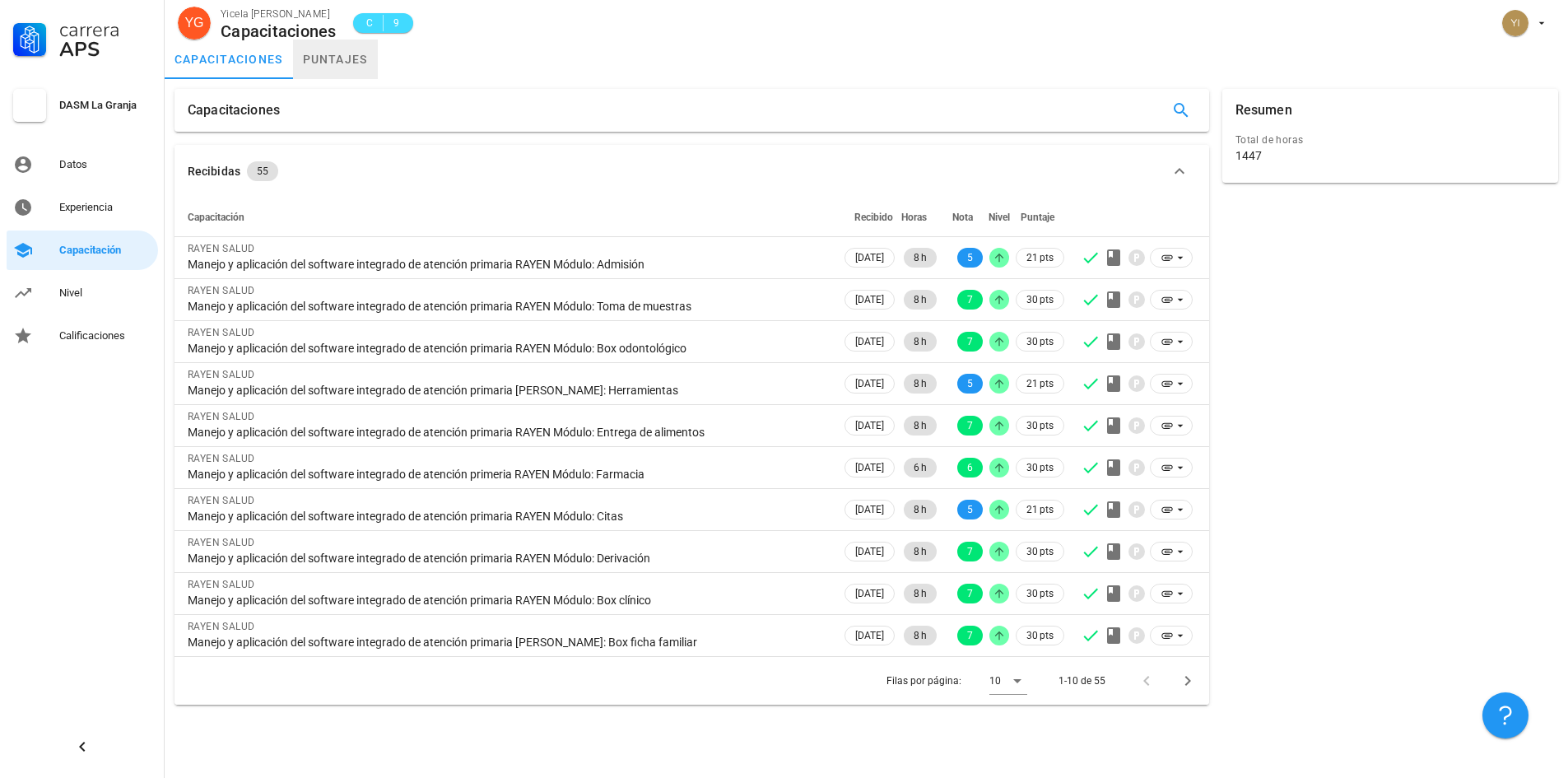
click at [343, 59] on link "puntajes" at bounding box center [335, 58] width 84 height 39
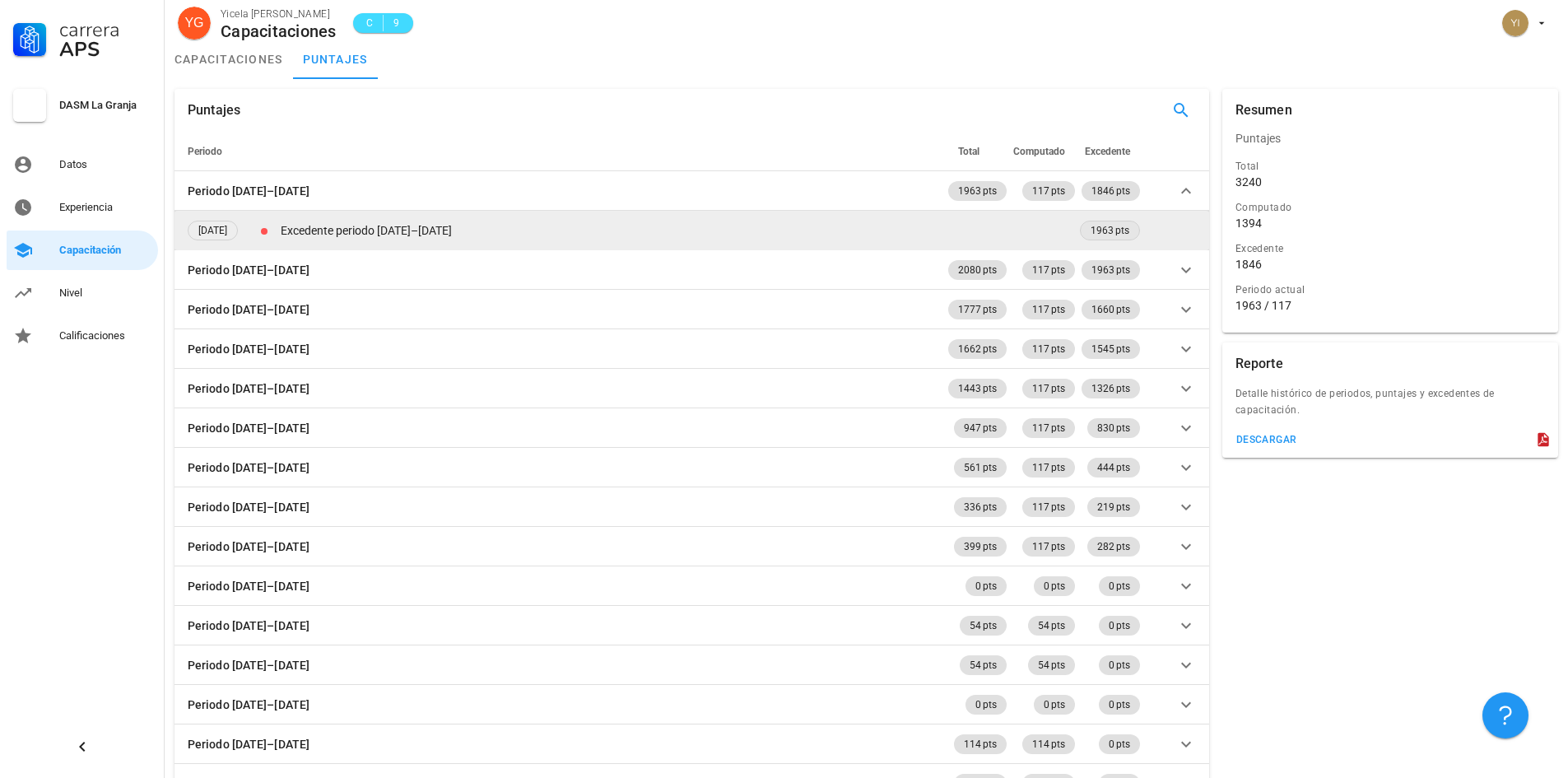
click at [1138, 228] on span "1963 pts" at bounding box center [1110, 230] width 60 height 20
click at [1112, 228] on span "1963 pts" at bounding box center [1110, 230] width 38 height 18
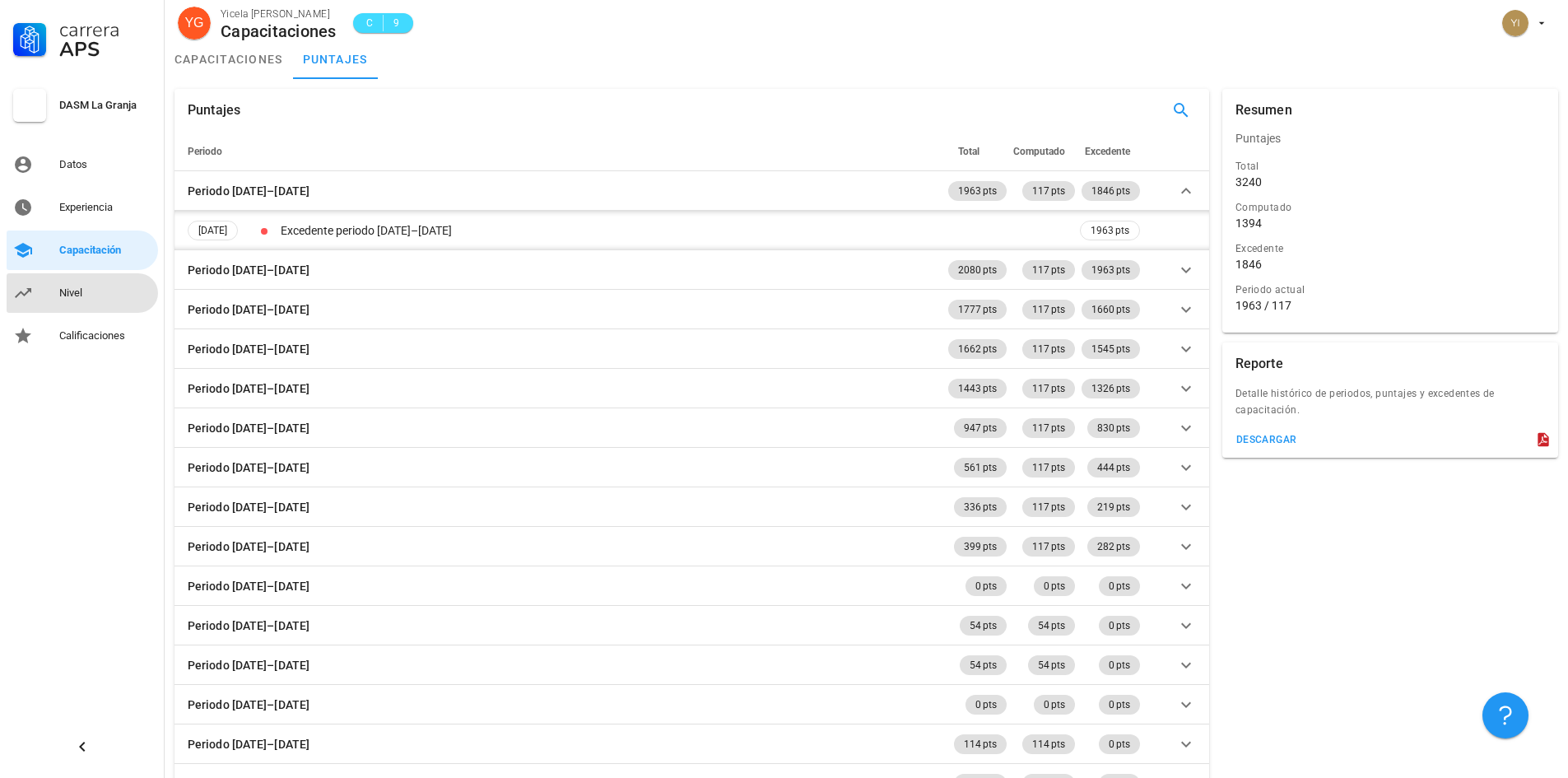
click at [51, 294] on link "Nivel" at bounding box center [83, 293] width 152 height 39
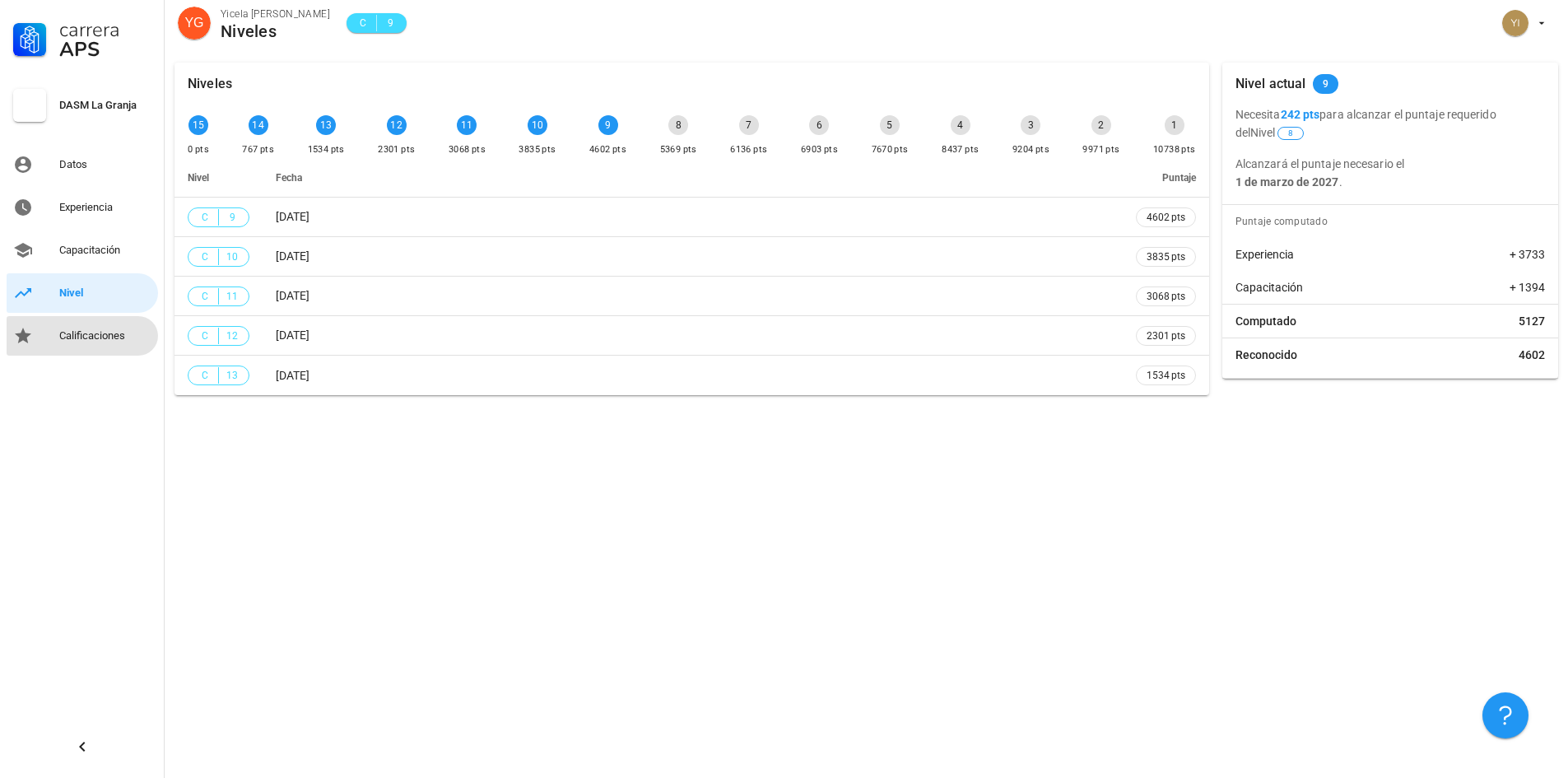
click at [82, 348] on div "Calificaciones" at bounding box center [105, 335] width 92 height 26
